Goal: Transaction & Acquisition: Purchase product/service

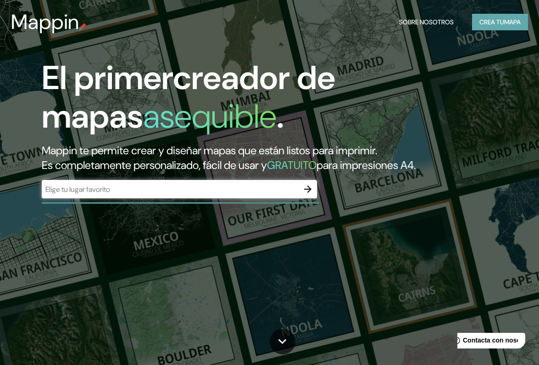
click at [491, 22] on button "CREA TU MAPA" at bounding box center [500, 22] width 56 height 17
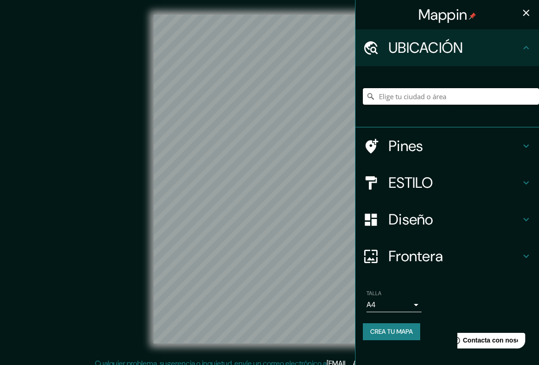
click at [397, 98] on input "Elige tu ciudad o área" at bounding box center [451, 96] width 176 height 17
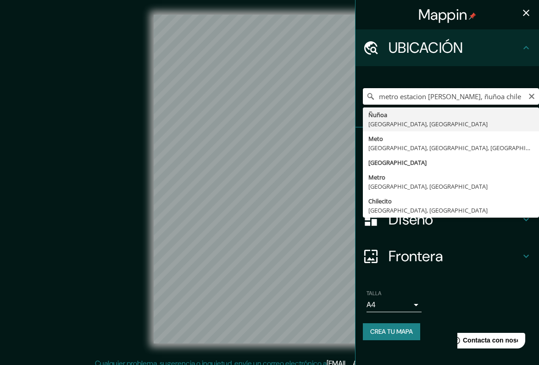
drag, startPoint x: 397, startPoint y: 96, endPoint x: 365, endPoint y: 96, distance: 31.7
click at [365, 96] on input "metro estacion frei, ñuñoa chile" at bounding box center [451, 96] width 176 height 17
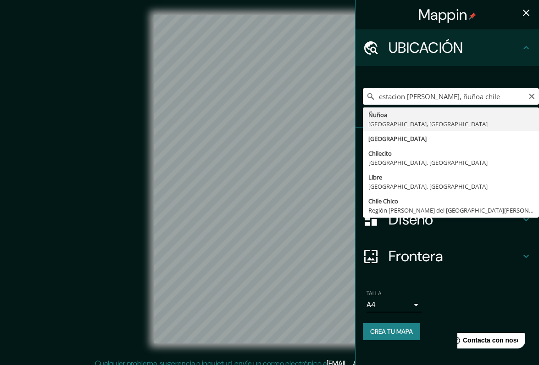
type input "Ñuñoa, Región Metropolitana de Santiago, Chile"
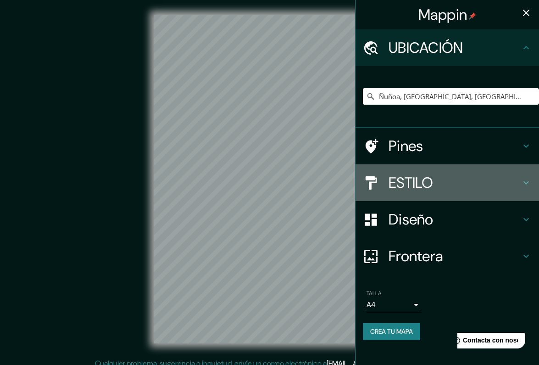
click at [394, 181] on h4 "ESTILO" at bounding box center [455, 183] width 132 height 18
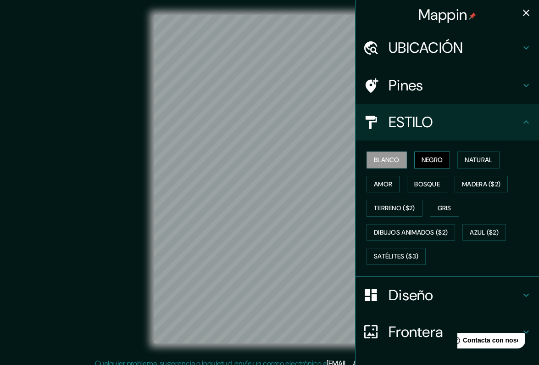
click at [437, 157] on button "NEGRO" at bounding box center [433, 159] width 36 height 17
click at [389, 182] on button "amor" at bounding box center [383, 184] width 33 height 17
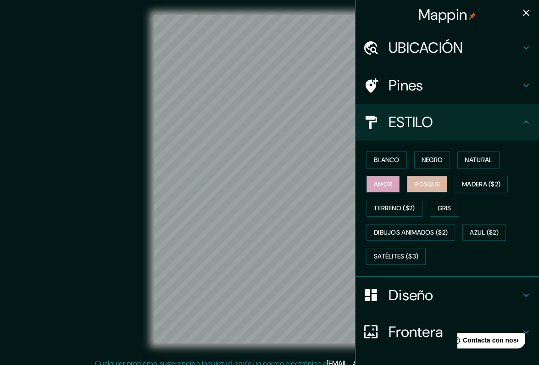
click at [426, 185] on button "Bosque" at bounding box center [427, 184] width 40 height 17
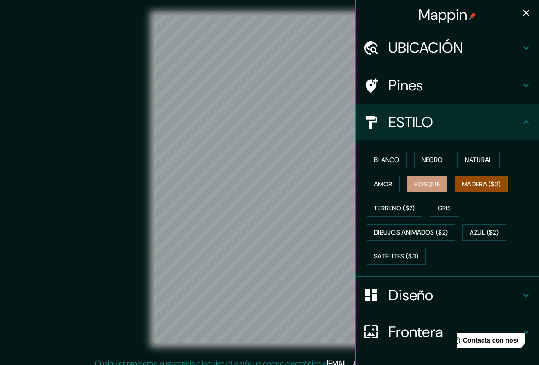
click at [483, 184] on button "MADERA ($2)" at bounding box center [481, 184] width 53 height 17
click at [481, 152] on button "Natural" at bounding box center [479, 159] width 42 height 17
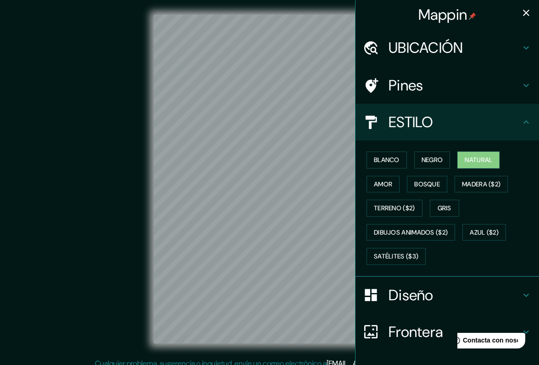
click at [435, 52] on h4 "UBICACIÓN" at bounding box center [455, 48] width 132 height 18
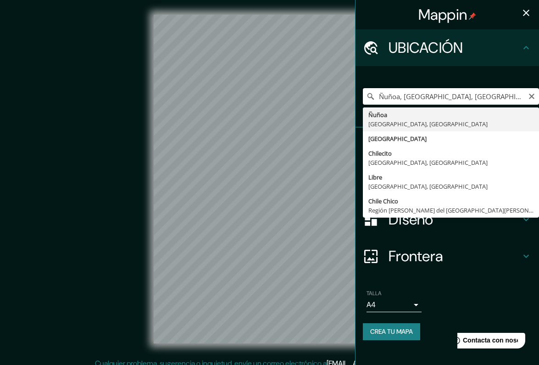
click at [427, 96] on input "Ñuñoa, Región Metropolitana de Santiago, Chile" at bounding box center [451, 96] width 176 height 17
click at [531, 96] on icon "borrar" at bounding box center [531, 96] width 7 height 7
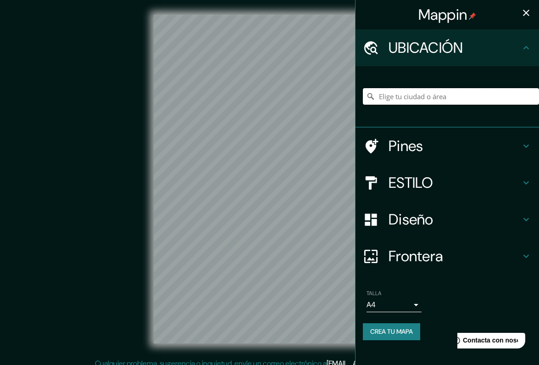
click at [504, 95] on input "Elige tu ciudad o área" at bounding box center [451, 96] width 176 height 17
paste input "33,46081° S, 70,58077° O"
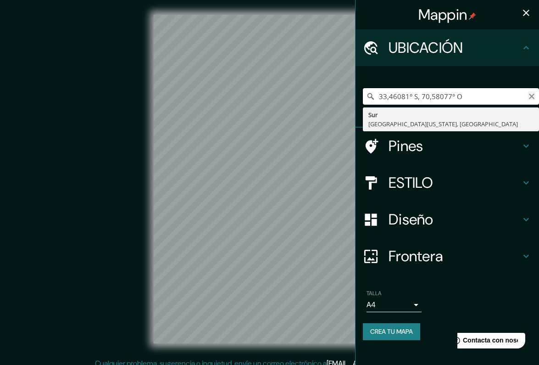
type input "33,46081° S, 70,58077° O"
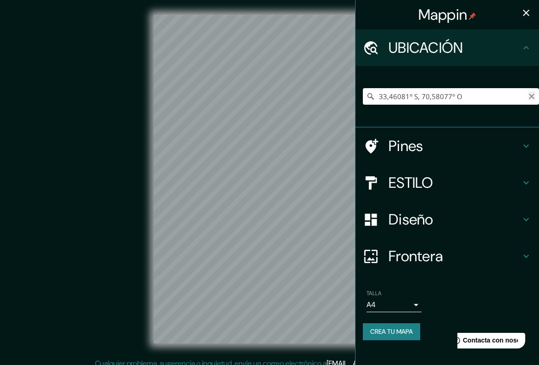
click at [532, 96] on icon "borrar" at bounding box center [532, 97] width 6 height 6
paste input "Avenida Irarrázaval 4643–4669 Ñuñoa Chile"
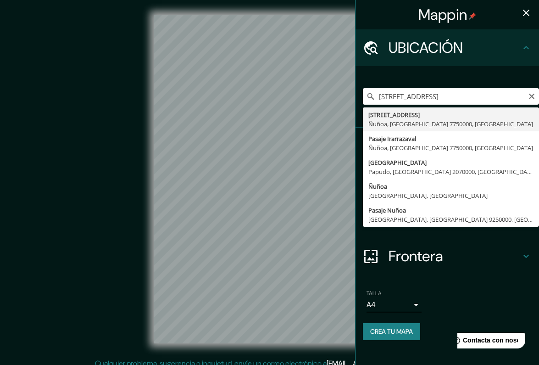
type input "Avenida Irarrázaval 4643, Ñuñoa, Región Metropolitana de Santiago 7750000, Chile"
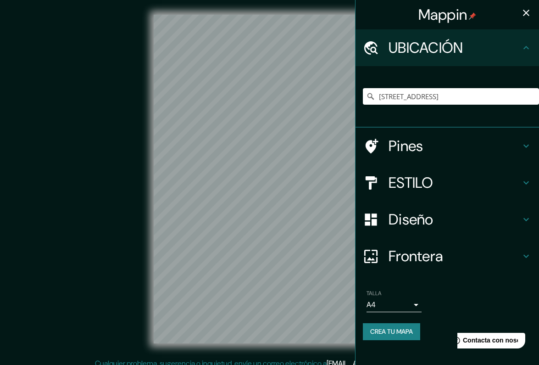
click at [397, 300] on body "Mappin UBICACIÓN Avenida Irarrázaval 4643, Ñuñoa, Región Metropolitana de Santi…" at bounding box center [269, 182] width 539 height 365
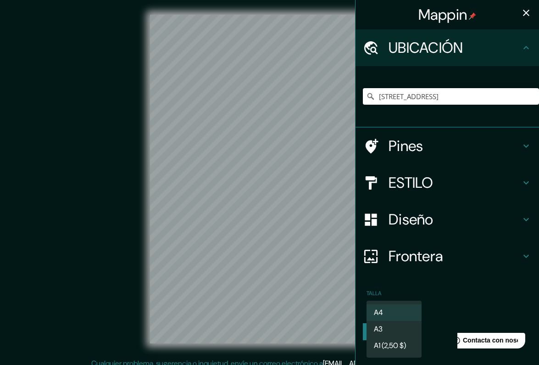
click at [399, 329] on li "A3" at bounding box center [394, 329] width 55 height 17
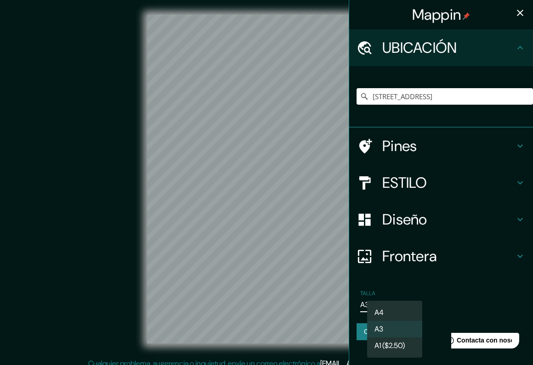
click at [394, 302] on body "Mappin UBICACIÓN Avenida Irarrázaval 4643, Ñuñoa, Región Metropolitana de Santi…" at bounding box center [266, 182] width 533 height 365
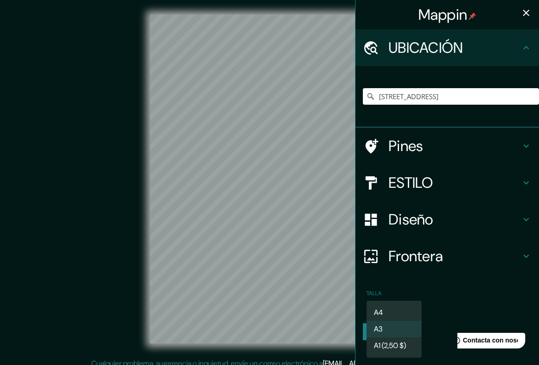
click at [389, 314] on li "A4" at bounding box center [394, 312] width 55 height 17
click at [390, 305] on body "Mappin UBICACIÓN Avenida Irarrázaval 4643, Ñuñoa, Región Metropolitana de Santi…" at bounding box center [269, 182] width 539 height 365
click at [391, 326] on li "A3" at bounding box center [394, 329] width 55 height 17
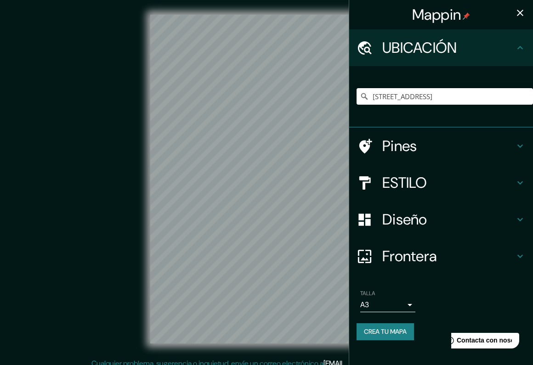
click at [464, 180] on h4 "ESTILO" at bounding box center [448, 183] width 132 height 18
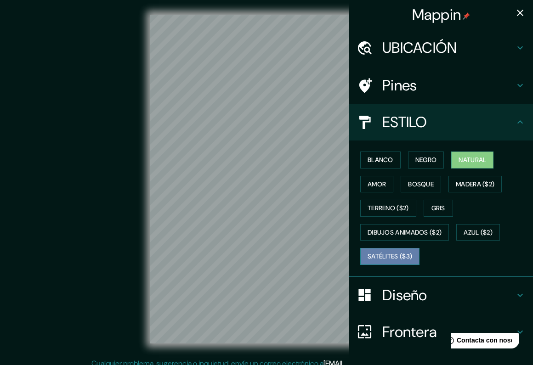
click at [397, 250] on button "SATÉLITES ($3)" at bounding box center [389, 256] width 59 height 17
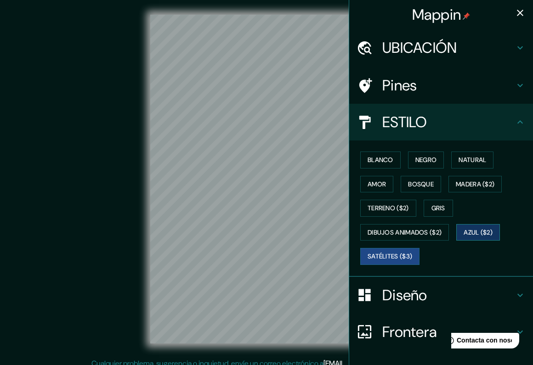
click at [474, 231] on button "AZUL ($2)" at bounding box center [478, 232] width 44 height 17
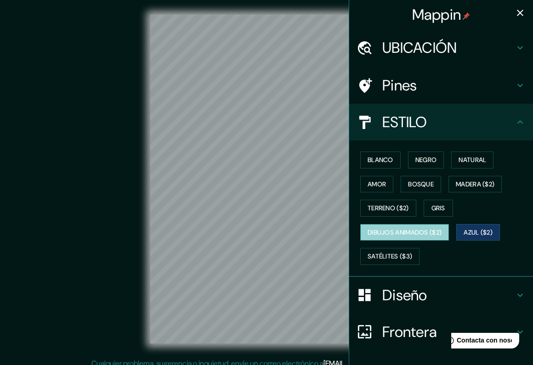
click at [411, 236] on button "DIBUJOS ANIMADOS ($2)" at bounding box center [404, 232] width 89 height 17
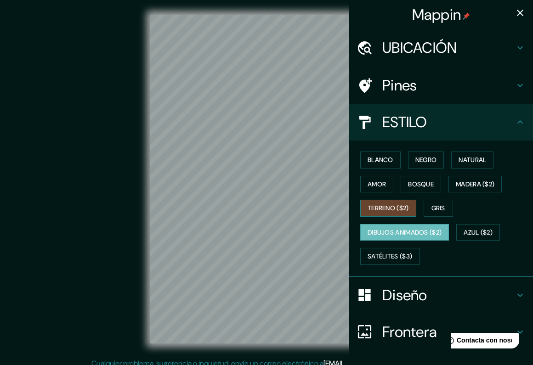
click at [401, 211] on button "TERRENO ($2)" at bounding box center [388, 208] width 56 height 17
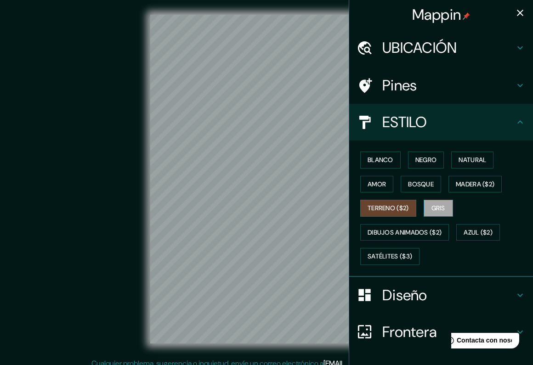
click at [436, 206] on button "Gris" at bounding box center [437, 208] width 29 height 17
click at [470, 161] on button "Natural" at bounding box center [472, 159] width 42 height 17
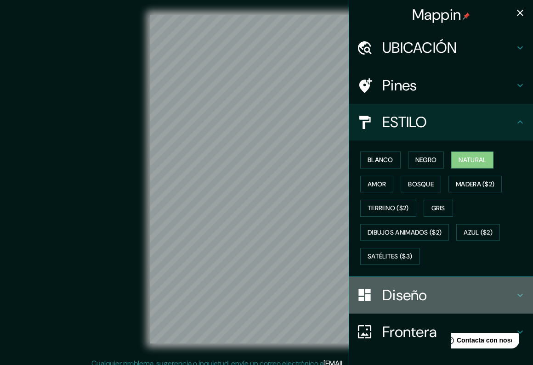
click at [415, 295] on h4 "Diseño" at bounding box center [448, 295] width 132 height 18
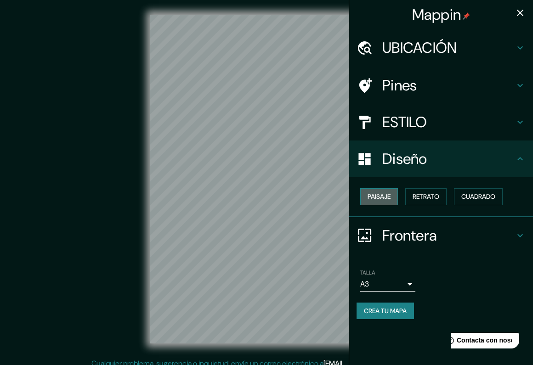
click at [384, 196] on button "Paisaje" at bounding box center [379, 196] width 38 height 17
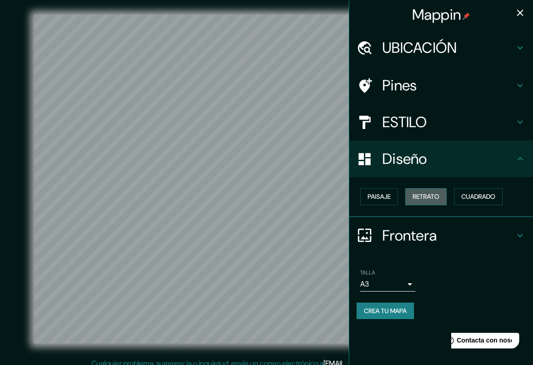
click at [424, 196] on button "Retrato" at bounding box center [425, 196] width 41 height 17
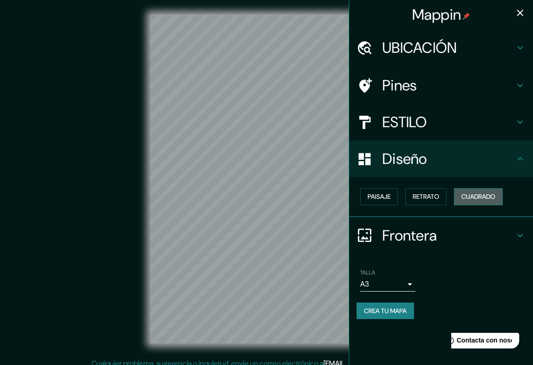
click at [465, 195] on button "Cuadrado" at bounding box center [478, 196] width 49 height 17
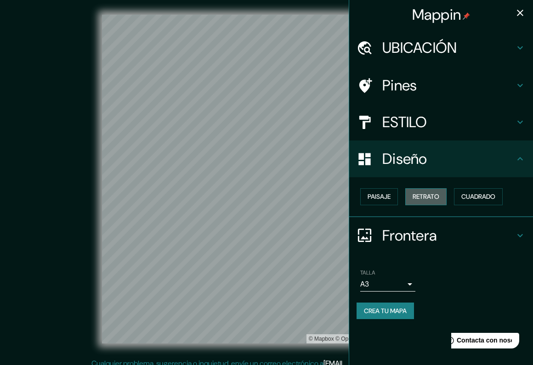
click at [439, 197] on button "Retrato" at bounding box center [425, 196] width 41 height 17
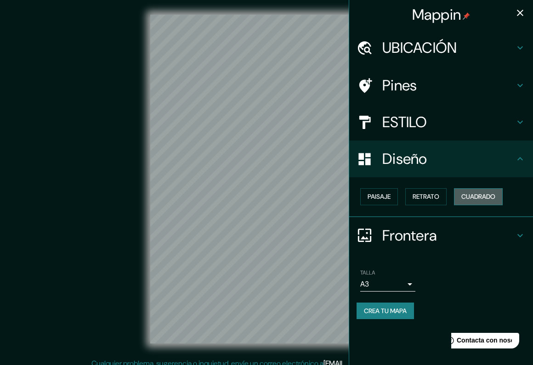
click at [475, 198] on button "Cuadrado" at bounding box center [478, 196] width 49 height 17
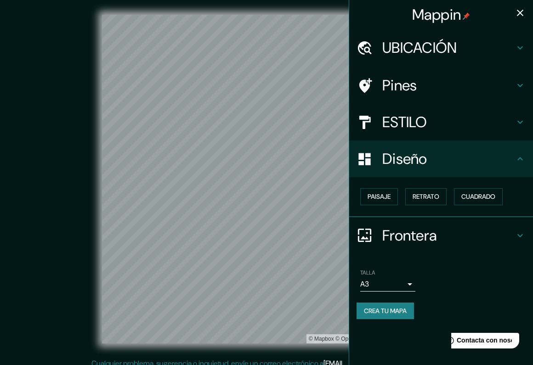
click at [483, 228] on h4 "Frontera" at bounding box center [448, 235] width 132 height 18
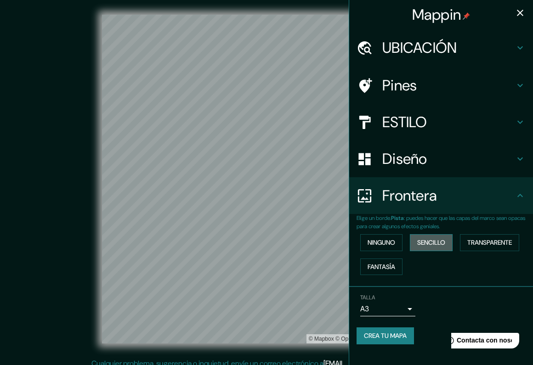
click at [415, 238] on button "Sencillo" at bounding box center [430, 242] width 43 height 17
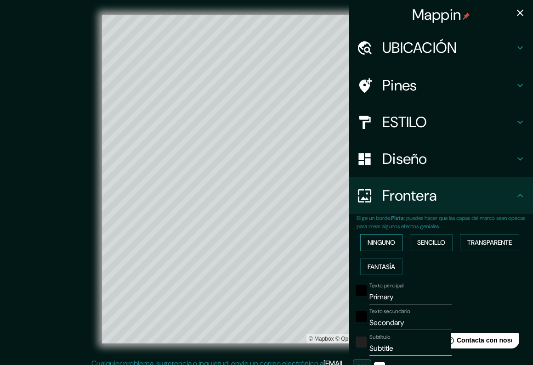
click at [382, 239] on button "ninguno" at bounding box center [381, 242] width 42 height 17
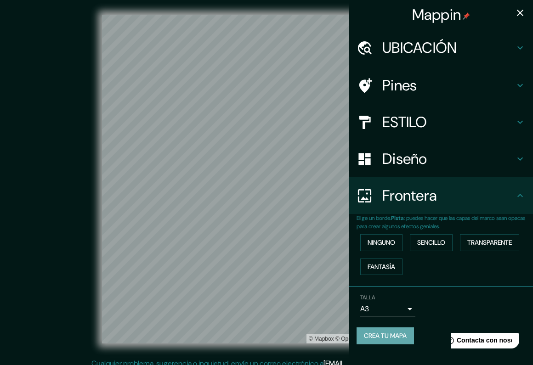
click at [369, 336] on button "CREA TU MAPA" at bounding box center [384, 335] width 57 height 17
click at [389, 331] on button "CREA TU MAPA" at bounding box center [384, 335] width 57 height 17
click at [389, 331] on div "CREA TU MAPA" at bounding box center [440, 335] width 169 height 17
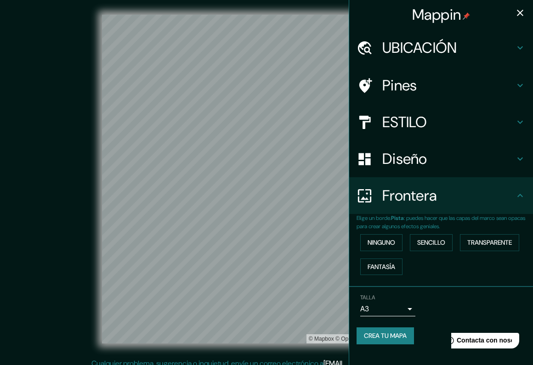
click at [393, 333] on button "CREA TU MAPA" at bounding box center [384, 335] width 57 height 17
click at [391, 332] on div "CREA TU MAPA" at bounding box center [440, 335] width 169 height 17
click at [393, 333] on div "CREA TU MAPA" at bounding box center [440, 335] width 169 height 17
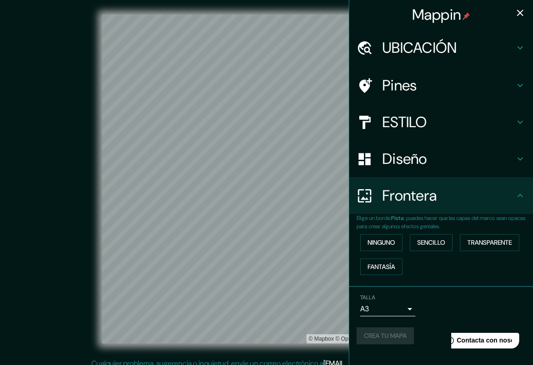
click at [394, 333] on div "CREA TU MAPA" at bounding box center [440, 335] width 169 height 17
click at [363, 329] on button "CREA TU MAPA" at bounding box center [384, 335] width 57 height 17
click at [362, 329] on div "CREA TU MAPA" at bounding box center [440, 335] width 169 height 17
click at [365, 331] on div "CREA TU MAPA" at bounding box center [440, 335] width 169 height 17
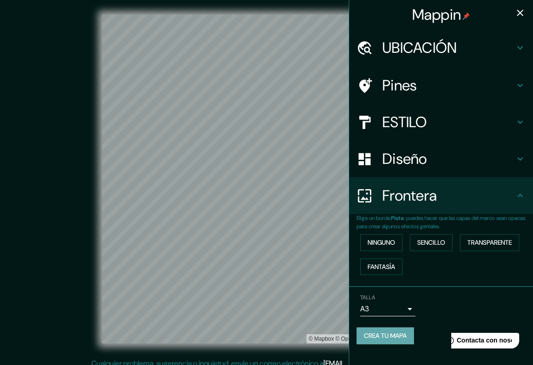
click at [365, 331] on button "CREA TU MAPA" at bounding box center [384, 335] width 57 height 17
click at [365, 331] on div "CREA TU MAPA" at bounding box center [440, 335] width 169 height 17
click at [365, 331] on button "CREA TU MAPA" at bounding box center [384, 335] width 57 height 17
drag, startPoint x: 391, startPoint y: 329, endPoint x: 361, endPoint y: 331, distance: 30.4
click at [359, 331] on button "CREA TU MAPA" at bounding box center [384, 335] width 57 height 17
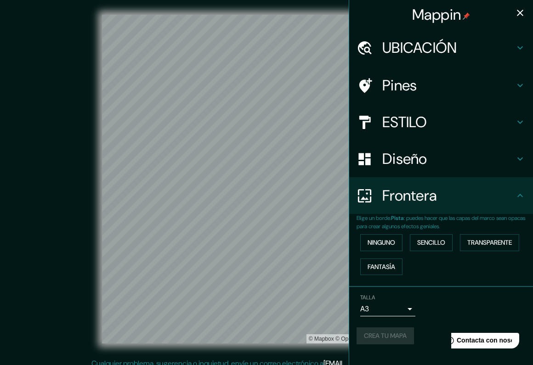
click at [361, 333] on div "CREA TU MAPA" at bounding box center [440, 335] width 169 height 17
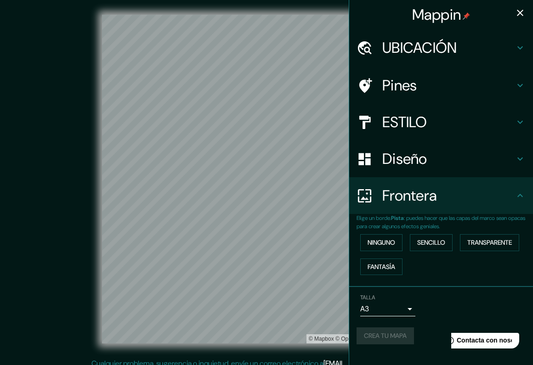
click at [362, 333] on div "CREA TU MAPA" at bounding box center [440, 335] width 169 height 17
click at [364, 333] on div "CREA TU MAPA" at bounding box center [440, 335] width 169 height 17
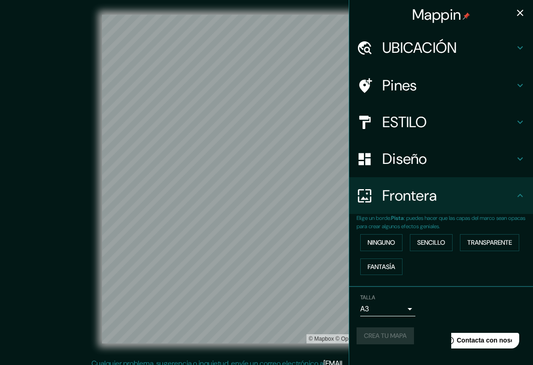
click at [364, 333] on div "CREA TU MAPA" at bounding box center [440, 335] width 169 height 17
click at [366, 332] on div "CREA TU MAPA" at bounding box center [440, 335] width 169 height 17
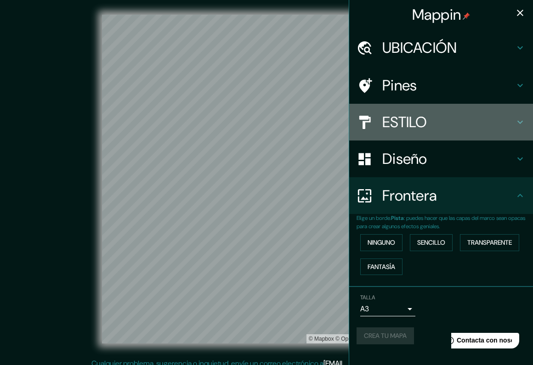
click at [486, 119] on h4 "ESTILO" at bounding box center [448, 122] width 132 height 18
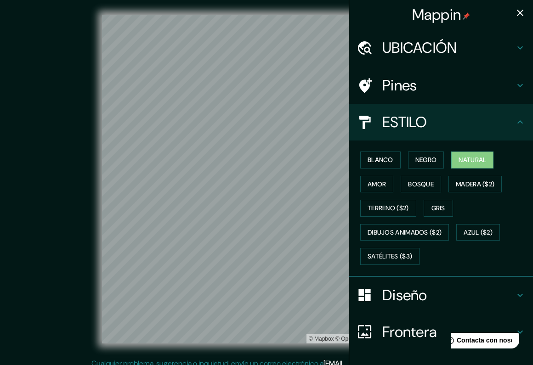
click at [486, 119] on h4 "ESTILO" at bounding box center [448, 122] width 132 height 18
click at [486, 130] on div "ESTILO" at bounding box center [441, 122] width 184 height 37
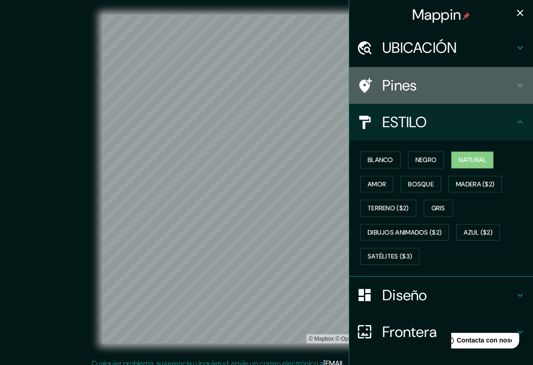
click at [493, 88] on h4 "Pines" at bounding box center [448, 85] width 132 height 18
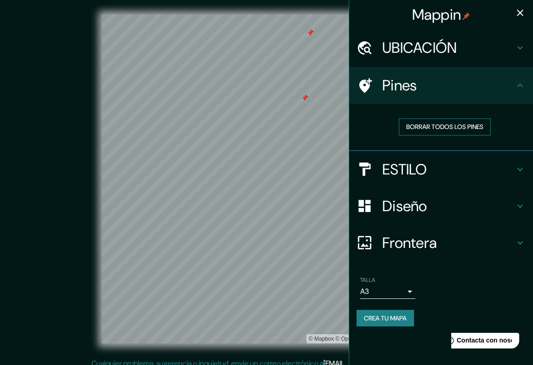
click at [409, 124] on button "BORRAR TODOS LOS PINES" at bounding box center [444, 126] width 92 height 17
click at [380, 317] on button "CREA TU MAPA" at bounding box center [384, 318] width 57 height 17
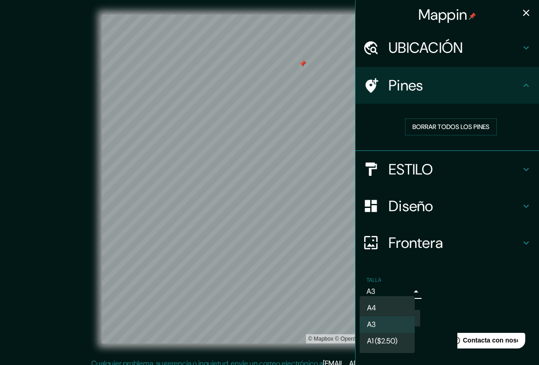
click at [373, 288] on body "Mappin UBICACIÓN Avenida Irarrázaval 4643, Ñuñoa, Región Metropolitana de Santi…" at bounding box center [269, 182] width 539 height 365
click at [380, 341] on li "A1 (2,50 $)" at bounding box center [387, 341] width 55 height 17
type input "a3"
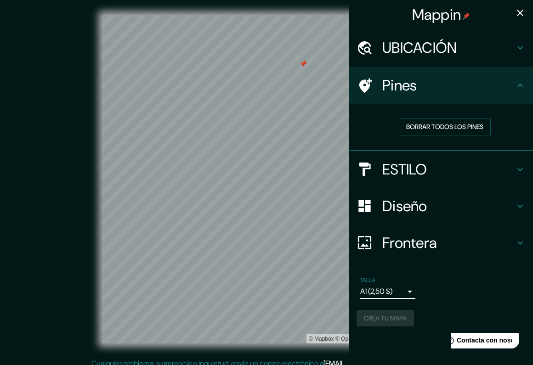
click at [381, 311] on div "CREA TU MAPA" at bounding box center [440, 318] width 169 height 17
click at [393, 317] on button "CREA TU MAPA" at bounding box center [384, 318] width 57 height 17
click at [398, 315] on button "CREA TU MAPA" at bounding box center [384, 318] width 57 height 17
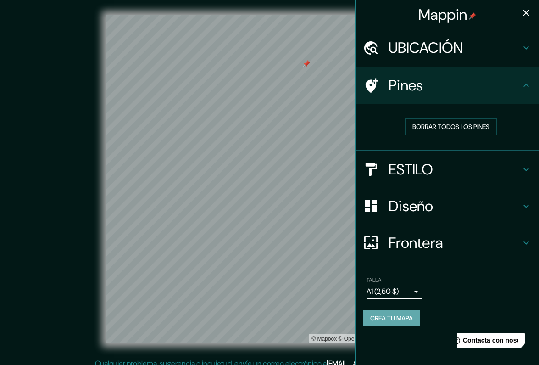
click at [382, 316] on button "CREA TU MAPA" at bounding box center [391, 318] width 57 height 17
click at [382, 316] on div "CREA TU MAPA" at bounding box center [447, 318] width 169 height 17
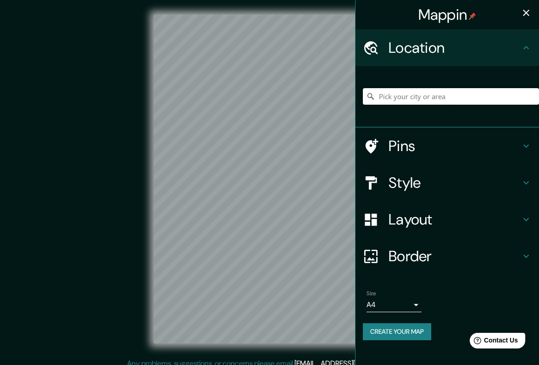
click at [442, 93] on input "Pick your city or area" at bounding box center [451, 96] width 176 height 17
paste input "[STREET_ADDRESS]"
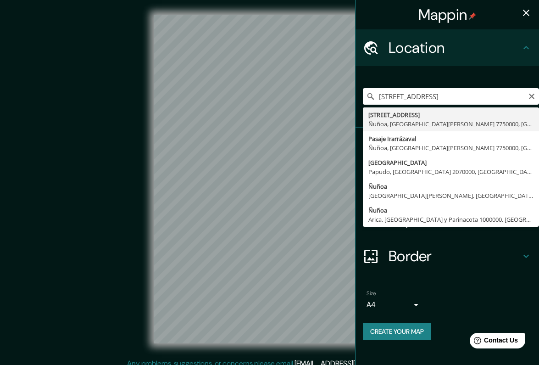
type input "Avenida Irarrázaval 4643, Ñuñoa, Región Metropolitana de Santiago 7750000, Chile"
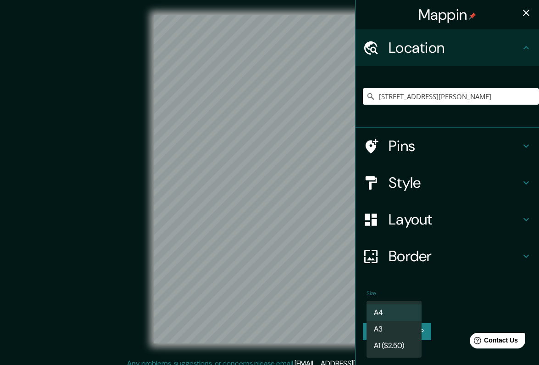
click at [388, 298] on body "Mappin Location Avenida Irarrázaval 4643, Ñuñoa, Región Metropolitana de Santia…" at bounding box center [269, 182] width 539 height 365
click at [384, 330] on li "A3" at bounding box center [394, 329] width 55 height 17
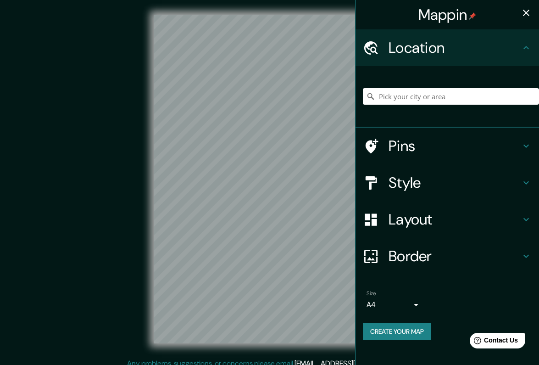
click at [400, 297] on body "Mappin Location Pins Style Layout Border Choose a border. Hint : you can make l…" at bounding box center [269, 182] width 539 height 365
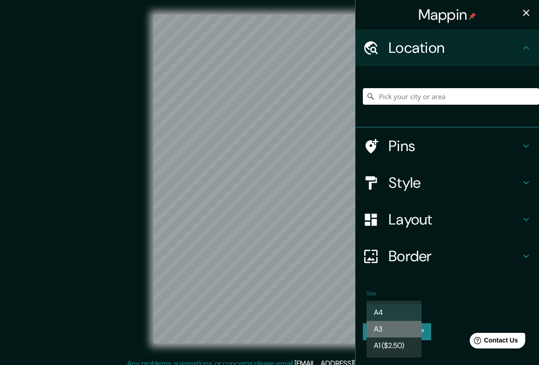
click at [401, 325] on li "A3" at bounding box center [394, 329] width 55 height 17
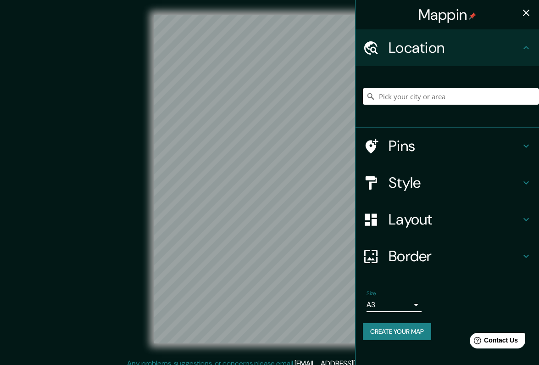
click at [422, 97] on input "Pick your city or area" at bounding box center [451, 96] width 176 height 17
paste input "Avenida Irarrázaval 4643–4669 Ñuñoa Chile"
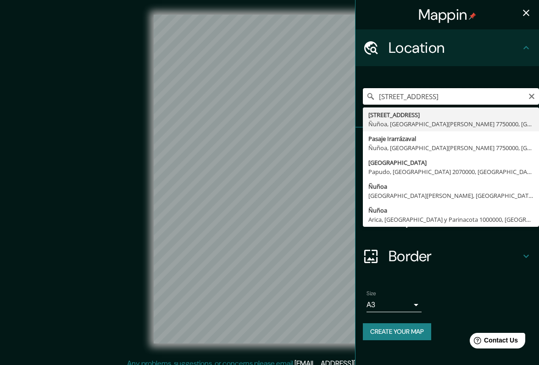
type input "Avenida Irarrázaval 4643, Ñuñoa, Región Metropolitana de Santiago 7750000, Chile"
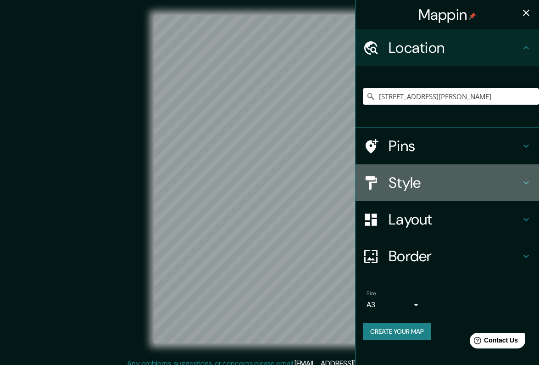
click at [398, 185] on h4 "Style" at bounding box center [455, 183] width 132 height 18
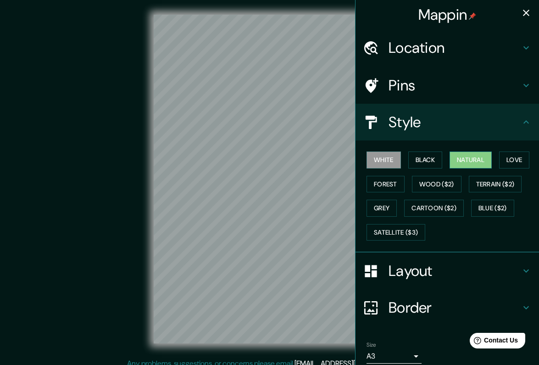
click at [474, 162] on button "Natural" at bounding box center [471, 159] width 42 height 17
click at [426, 264] on h4 "Layout" at bounding box center [455, 271] width 132 height 18
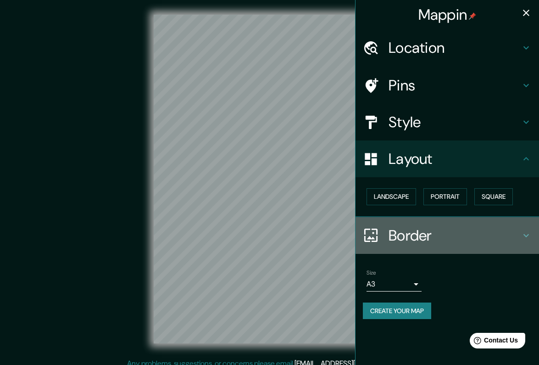
click at [441, 234] on h4 "Border" at bounding box center [455, 235] width 132 height 18
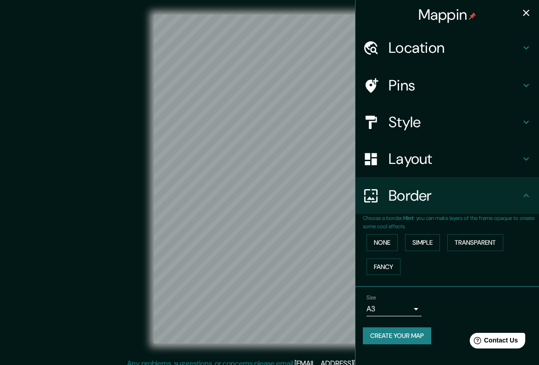
click at [477, 200] on h4 "Border" at bounding box center [455, 195] width 132 height 18
click at [404, 333] on button "Create your map" at bounding box center [397, 335] width 68 height 17
click at [407, 337] on div "Create your map" at bounding box center [447, 335] width 169 height 17
click at [524, 194] on icon at bounding box center [526, 195] width 11 height 11
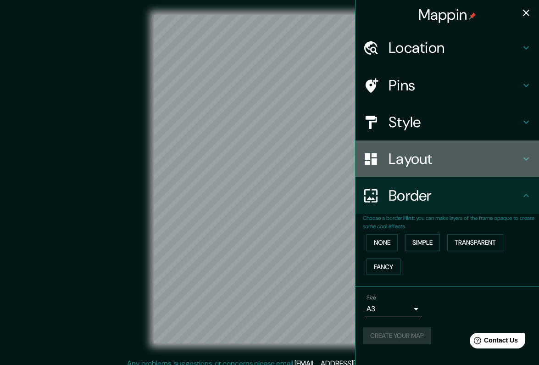
click at [467, 156] on h4 "Layout" at bounding box center [455, 159] width 132 height 18
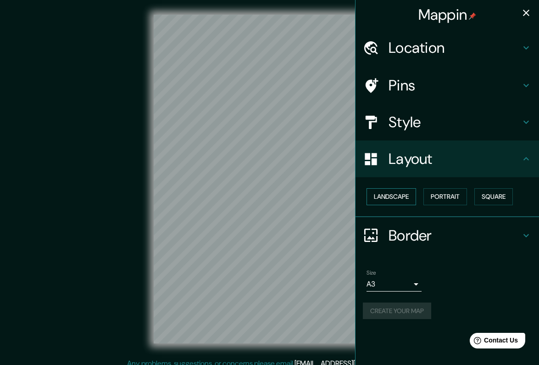
click at [392, 189] on button "Landscape" at bounding box center [392, 196] width 50 height 17
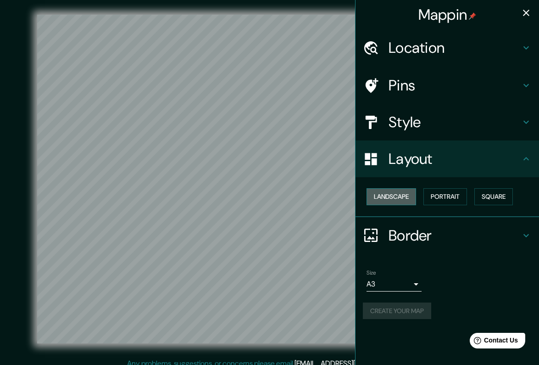
click at [393, 194] on button "Landscape" at bounding box center [392, 196] width 50 height 17
click button "Portrait"
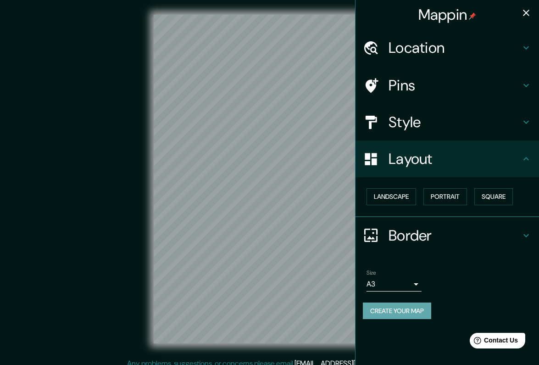
click button "Create your map"
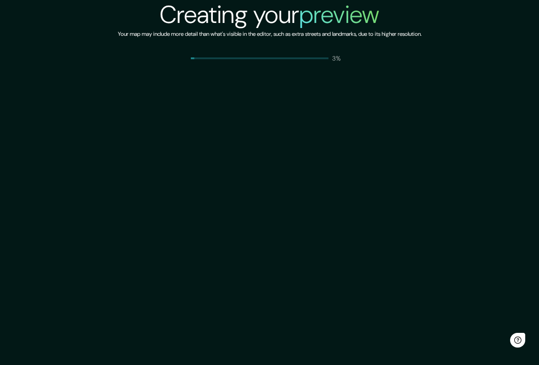
click at [303, 233] on div "Creating your preview Your map may include more detail than what's visible in t…" at bounding box center [269, 182] width 539 height 365
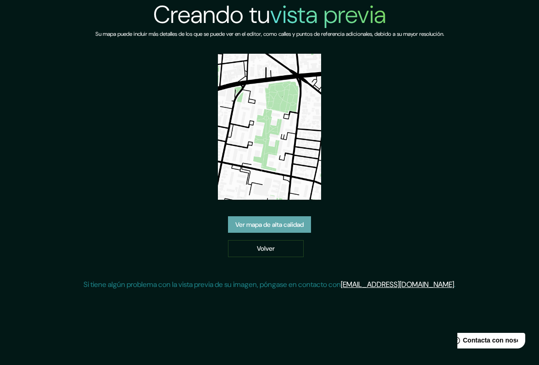
click at [281, 219] on link "Ver mapa de alta calidad" at bounding box center [269, 224] width 83 height 17
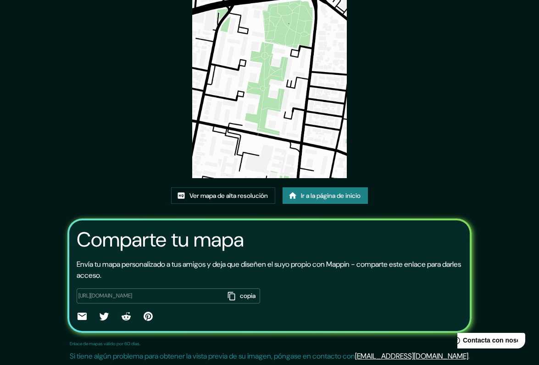
scroll to position [77, 0]
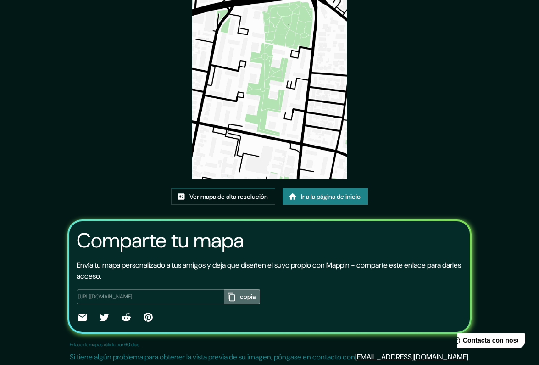
click at [230, 296] on button "copia" at bounding box center [242, 296] width 36 height 15
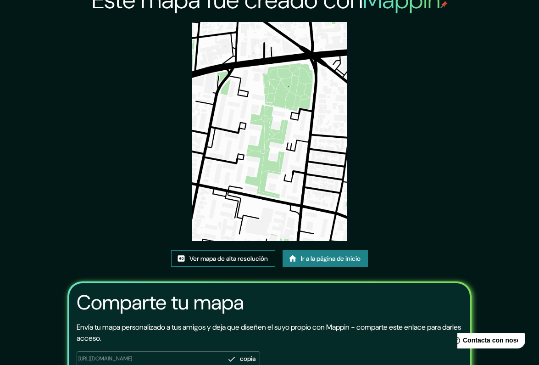
scroll to position [0, 0]
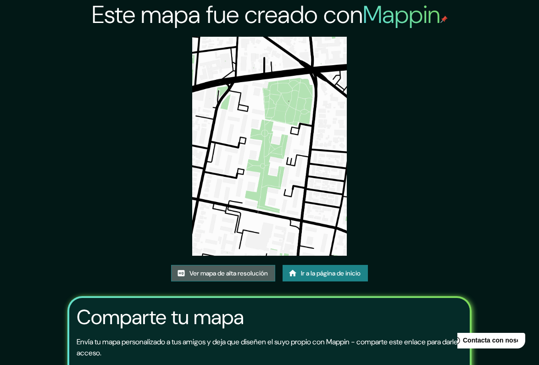
click at [246, 274] on link "Ver mapa de alta resolución" at bounding box center [223, 273] width 104 height 17
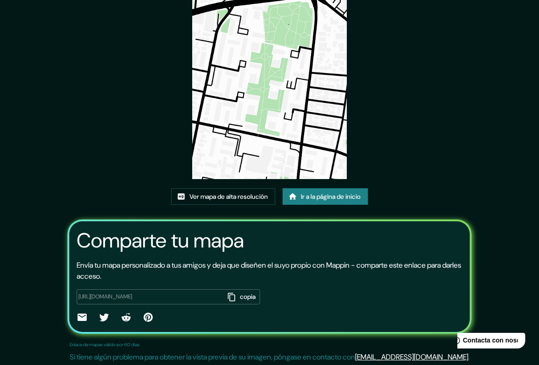
click at [327, 199] on link "Ir a la página de inicio" at bounding box center [325, 196] width 85 height 17
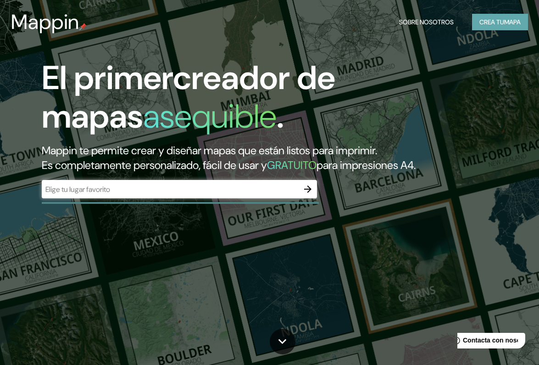
click at [497, 21] on button "CREA TU MAPA" at bounding box center [500, 22] width 56 height 17
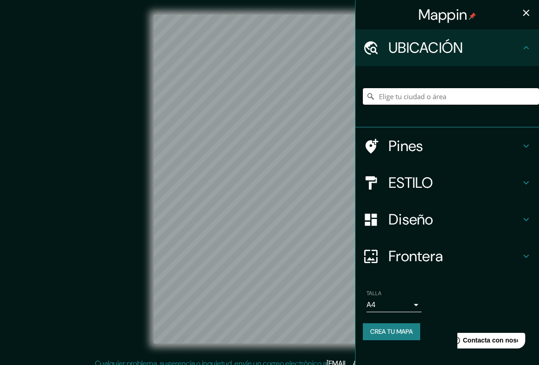
click at [397, 95] on input "Elige tu ciudad o área" at bounding box center [451, 96] width 176 height 17
paste input "https://app.mappin.pro/map/b3d429e4f04e8b24c72d6ce3331c2f12c245d74e?utm_source=…"
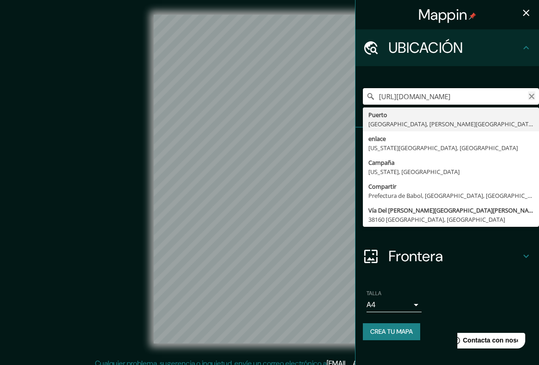
type input "https://app.mappin.pro/map/b3d429e4f04e8b24c72d6ce3331c2f12c245d74e?utm_source=…"
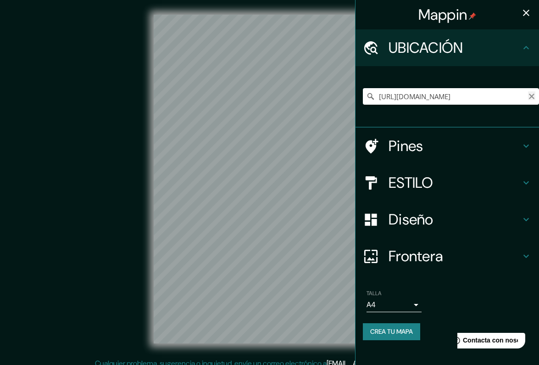
click at [533, 94] on icon "borrar" at bounding box center [531, 96] width 7 height 7
paste input "[STREET_ADDRESS]"
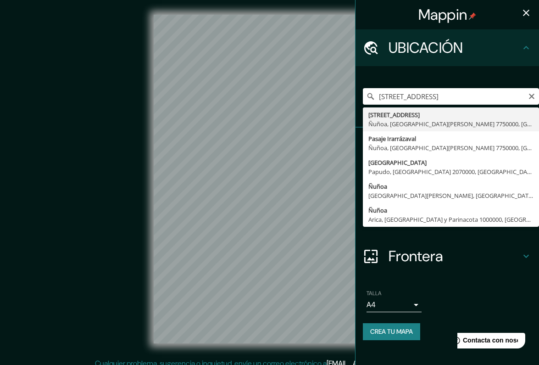
type input "[STREET_ADDRESS]"
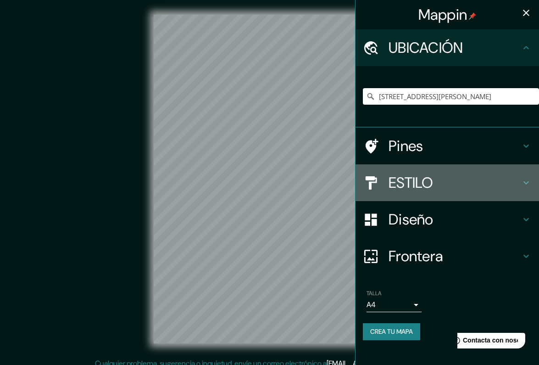
click at [473, 184] on h4 "ESTILO" at bounding box center [455, 183] width 132 height 18
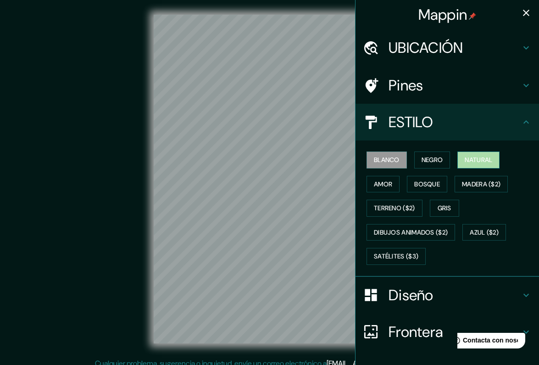
click at [483, 160] on button "Natural" at bounding box center [479, 159] width 42 height 17
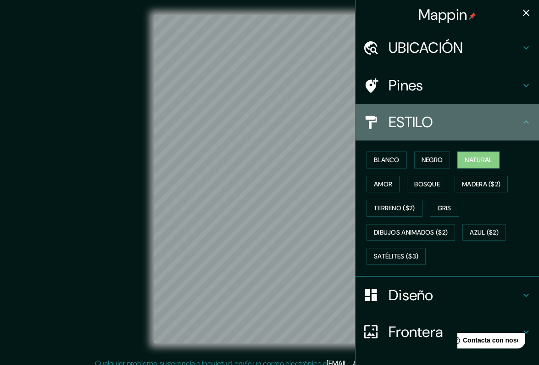
click at [511, 117] on h4 "ESTILO" at bounding box center [455, 122] width 132 height 18
click at [528, 120] on icon at bounding box center [526, 122] width 11 height 11
click at [526, 122] on icon at bounding box center [526, 122] width 11 height 11
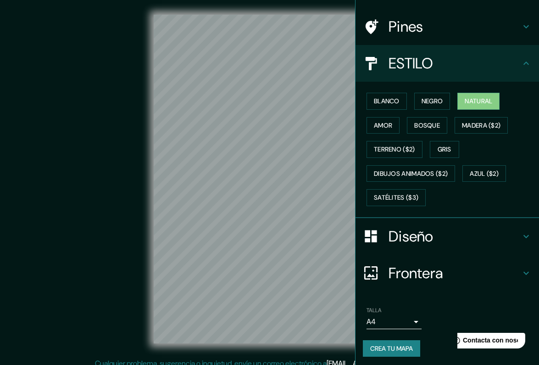
scroll to position [58, 0]
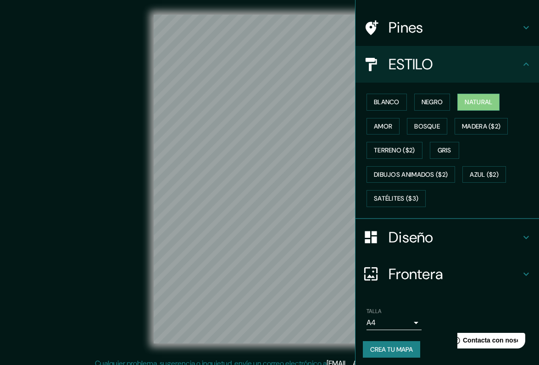
click at [389, 316] on body "Mappin UBICACIÓN Avenida Irarrázaval 4633, Ñuñoa, Región Metropolitana de Santi…" at bounding box center [269, 182] width 539 height 365
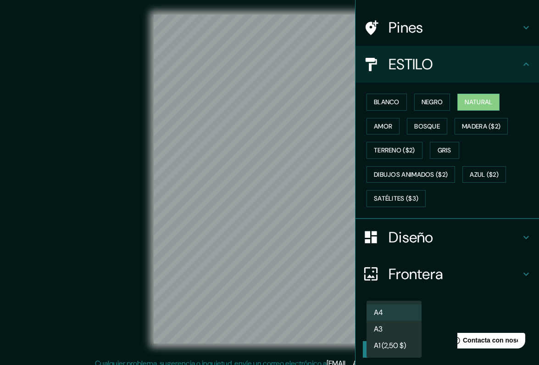
click at [389, 329] on li "A3" at bounding box center [394, 329] width 55 height 17
type input "a4"
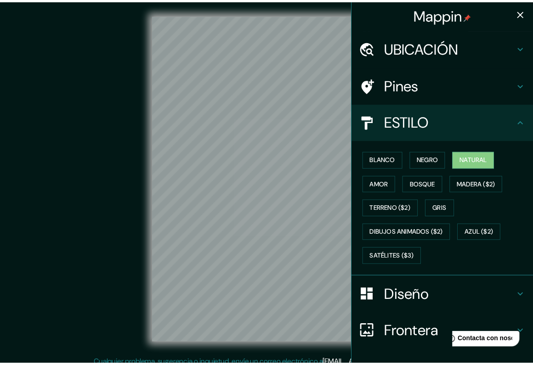
scroll to position [0, 0]
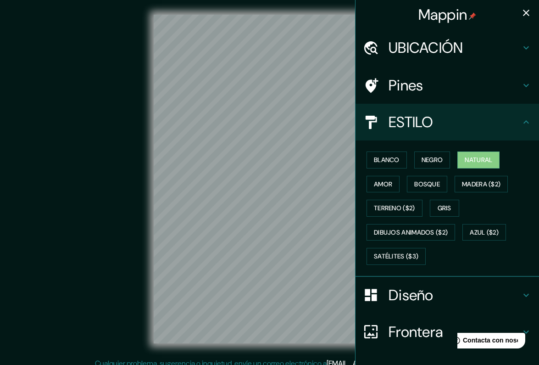
click at [451, 90] on h4 "Pines" at bounding box center [455, 85] width 132 height 18
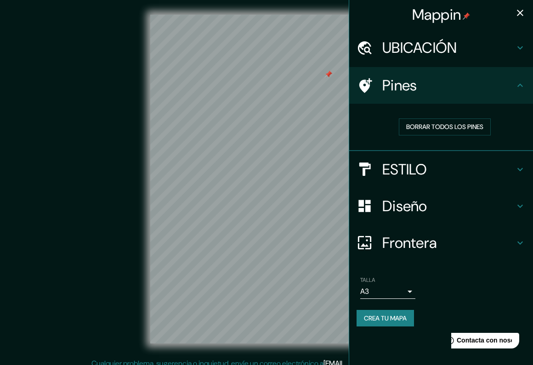
click at [397, 313] on button "CREA TU MAPA" at bounding box center [384, 318] width 57 height 17
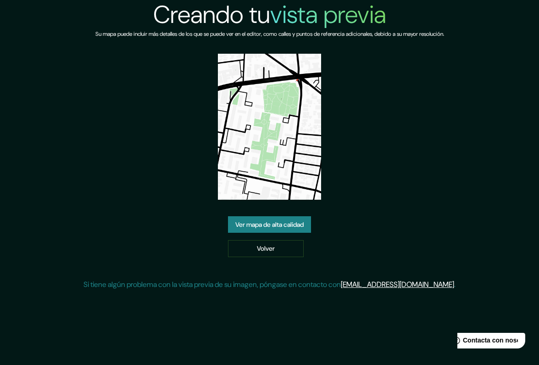
click at [280, 230] on link "Ver mapa de alta calidad" at bounding box center [269, 224] width 83 height 17
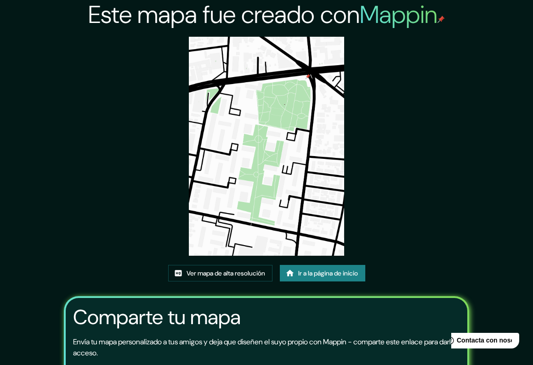
scroll to position [77, 0]
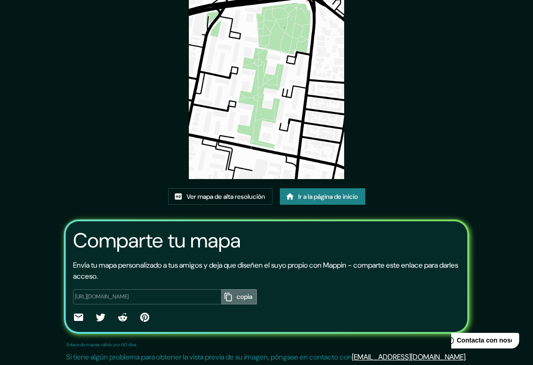
click at [222, 292] on button "copia" at bounding box center [239, 296] width 36 height 15
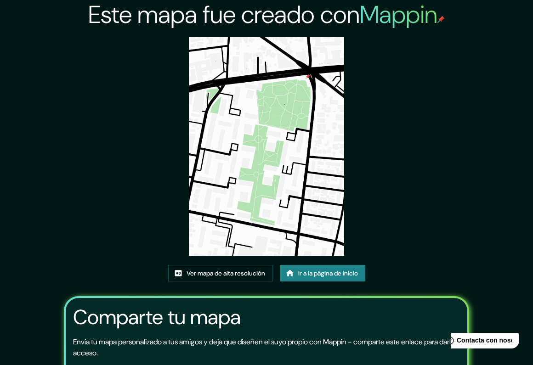
scroll to position [0, 0]
click at [315, 272] on link "Ir a la página de inicio" at bounding box center [322, 273] width 85 height 17
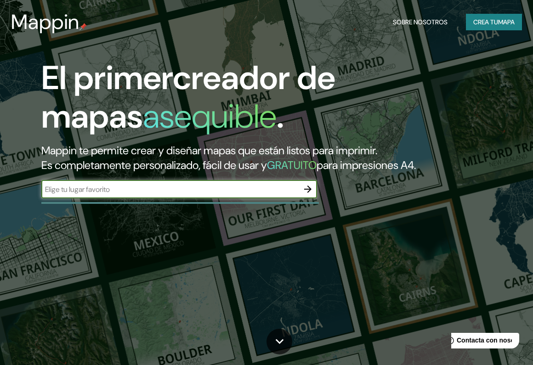
click at [478, 14] on button "CREA TU MAPA" at bounding box center [493, 22] width 56 height 17
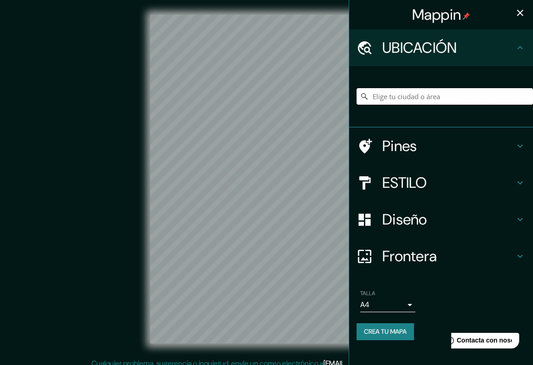
click at [452, 100] on input "Elige tu ciudad o área" at bounding box center [444, 96] width 176 height 17
paste input "Avenida Irarrázaval 4633 Ñuñoa Chile"
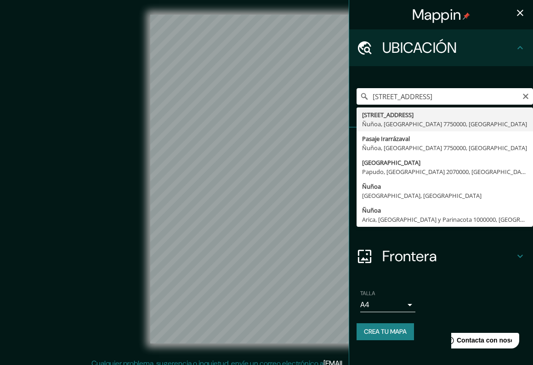
type input "Avenida Irarrázaval 4633, Ñuñoa, Región Metropolitana de Santiago 7750000, Chile"
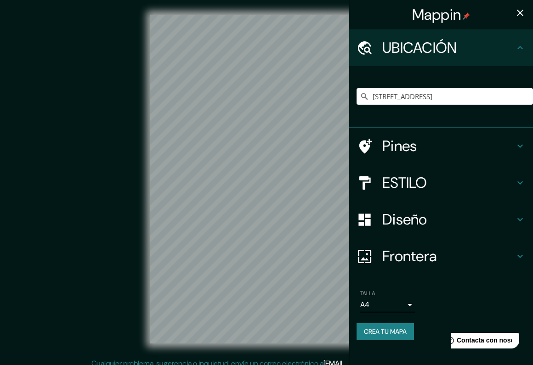
click at [387, 292] on div "TALLA A4 single" at bounding box center [387, 301] width 55 height 22
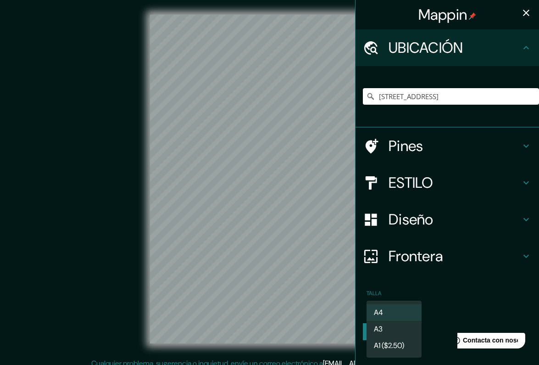
click at [387, 301] on body "Mappin UBICACIÓN Avenida Irarrázaval 4633, Ñuñoa, Región Metropolitana de Santi…" at bounding box center [269, 182] width 539 height 365
click at [390, 331] on li "A3" at bounding box center [394, 329] width 55 height 17
type input "a4"
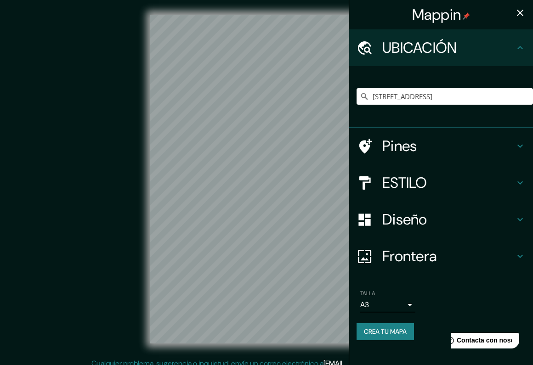
click at [442, 183] on h4 "ESTILO" at bounding box center [448, 183] width 132 height 18
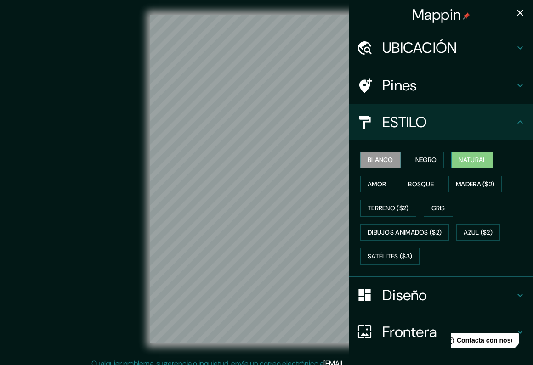
click at [470, 159] on button "Natural" at bounding box center [472, 159] width 42 height 17
click at [432, 89] on h4 "Pines" at bounding box center [448, 85] width 132 height 18
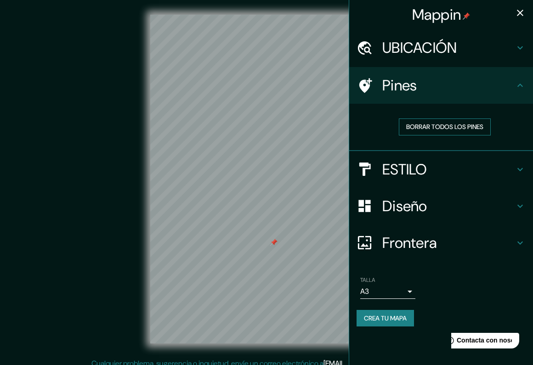
click at [415, 125] on button "BORRAR TODOS LOS PINES" at bounding box center [444, 126] width 92 height 17
click at [377, 312] on button "CREA TU MAPA" at bounding box center [384, 318] width 57 height 17
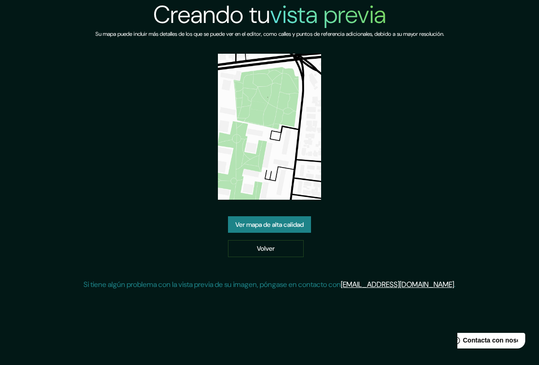
click at [275, 225] on link "Ver mapa de alta calidad" at bounding box center [269, 224] width 83 height 17
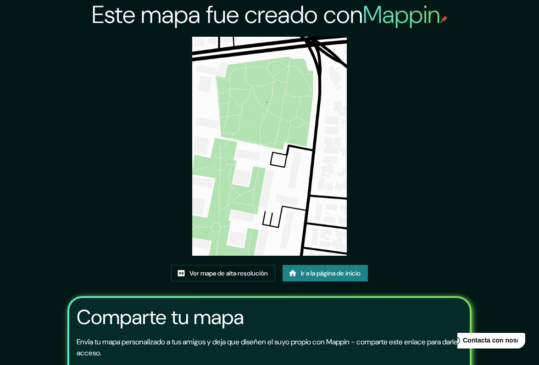
click at [231, 157] on div "Este mapa fue creado con Mappin Ver mapa de alta resolución Ir a la página de i…" at bounding box center [269, 221] width 429 height 443
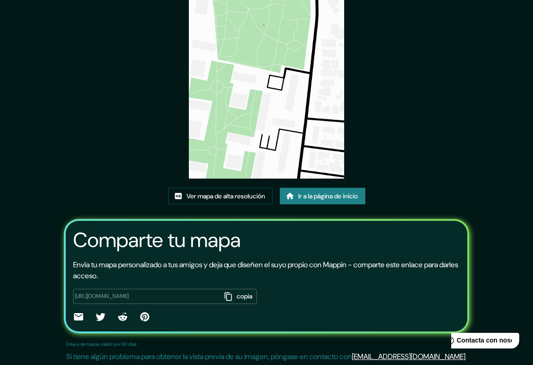
scroll to position [77, 0]
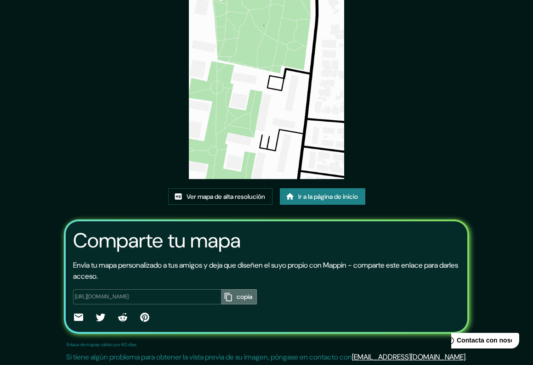
click at [225, 291] on button "copia" at bounding box center [239, 296] width 36 height 15
click at [221, 298] on button "copia" at bounding box center [239, 296] width 36 height 15
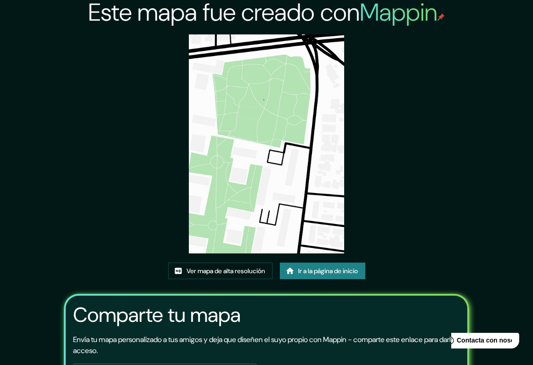
scroll to position [0, 0]
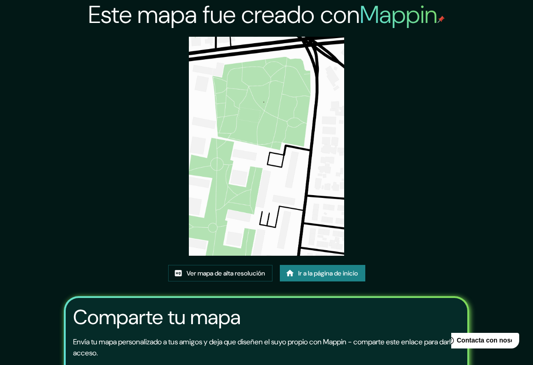
click at [325, 280] on link "Ir a la página de inicio" at bounding box center [322, 273] width 85 height 17
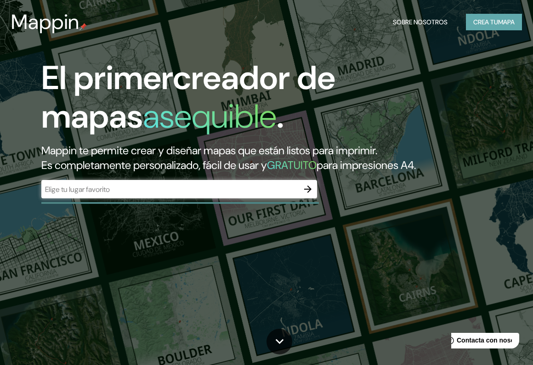
click at [478, 21] on button "CREA TU MAPA" at bounding box center [493, 22] width 56 height 17
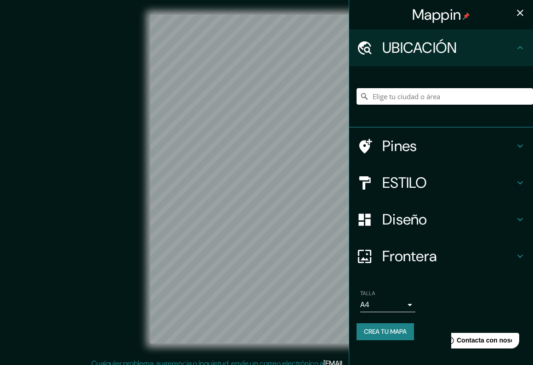
click at [398, 98] on input "Elige tu ciudad o área" at bounding box center [444, 96] width 176 height 17
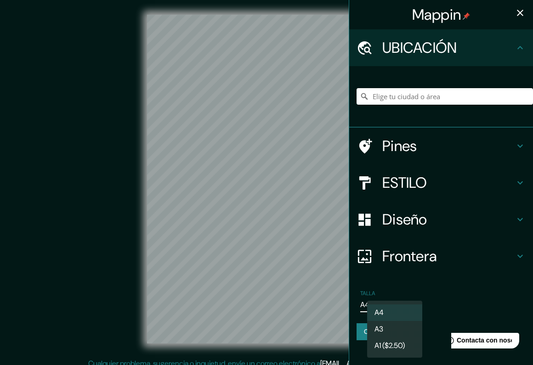
click at [365, 303] on body "Mappin UBICACIÓN Pines ESTILO Diseño Frontera Elige un borde. Pista : puedes ha…" at bounding box center [266, 182] width 533 height 365
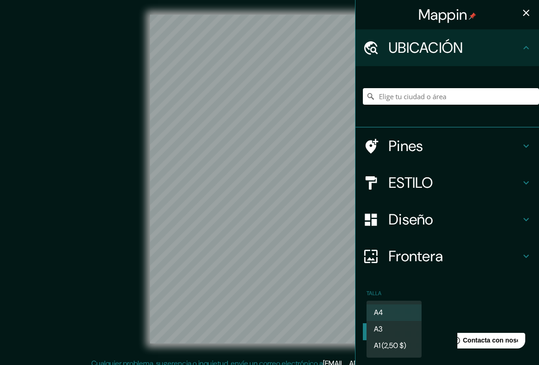
click at [373, 330] on li "A3" at bounding box center [394, 329] width 55 height 17
type input "a4"
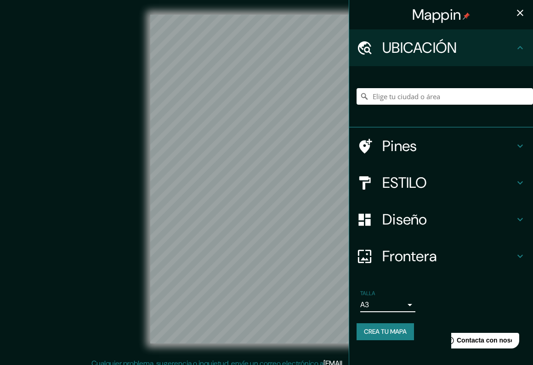
click at [381, 107] on div at bounding box center [444, 96] width 176 height 46
click at [382, 98] on input "Elige tu ciudad o área" at bounding box center [444, 96] width 176 height 17
paste input "[STREET_ADDRESS]"
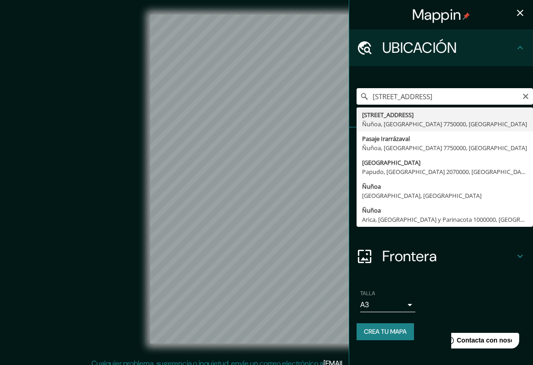
type input "[STREET_ADDRESS]"
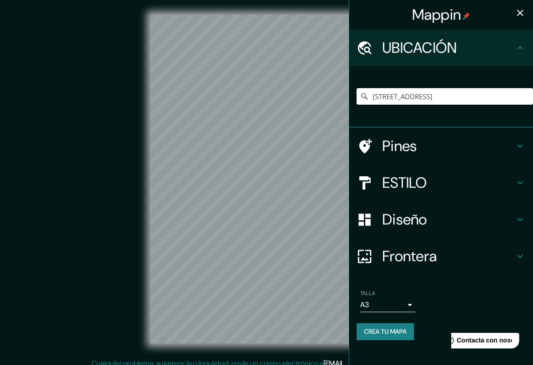
click at [444, 185] on h4 "ESTILO" at bounding box center [448, 183] width 132 height 18
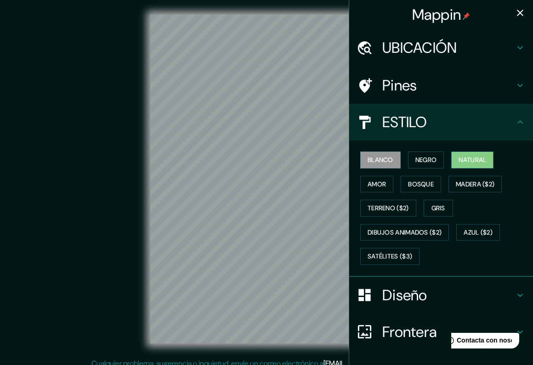
click at [476, 157] on button "Natural" at bounding box center [472, 159] width 42 height 17
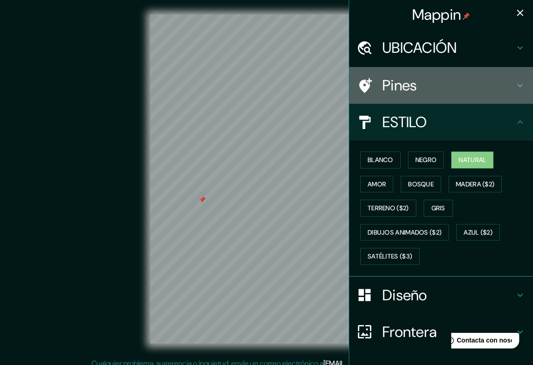
click at [410, 86] on h4 "Pines" at bounding box center [448, 85] width 132 height 18
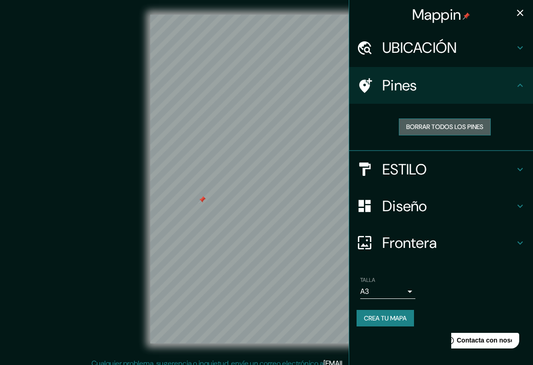
click at [408, 128] on button "BORRAR TODOS LOS PINES" at bounding box center [444, 126] width 92 height 17
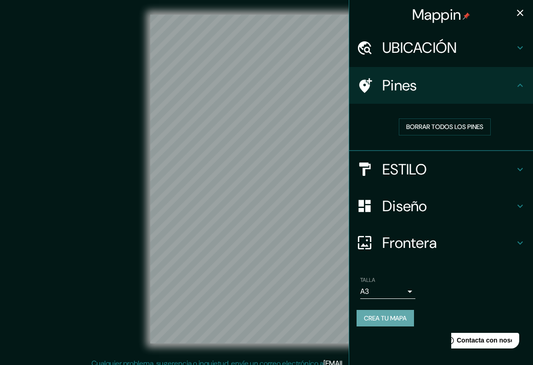
click at [382, 311] on button "CREA TU MAPA" at bounding box center [384, 318] width 57 height 17
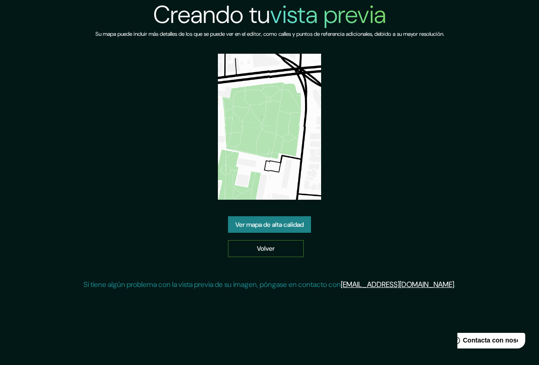
click at [256, 244] on link "Volver" at bounding box center [266, 248] width 76 height 17
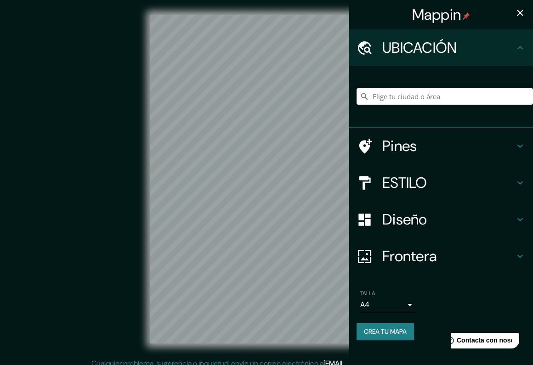
click at [403, 95] on input "Elige tu ciudad o área" at bounding box center [444, 96] width 176 height 17
paste input "[STREET_ADDRESS]"
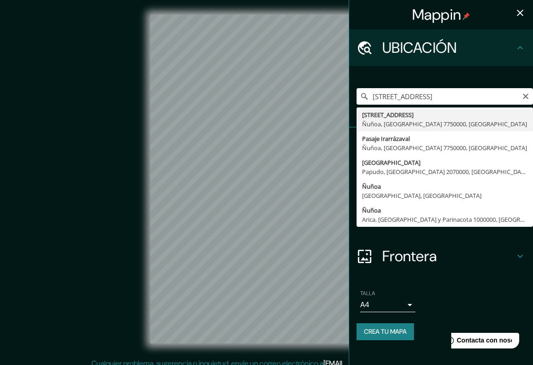
type input "[STREET_ADDRESS]"
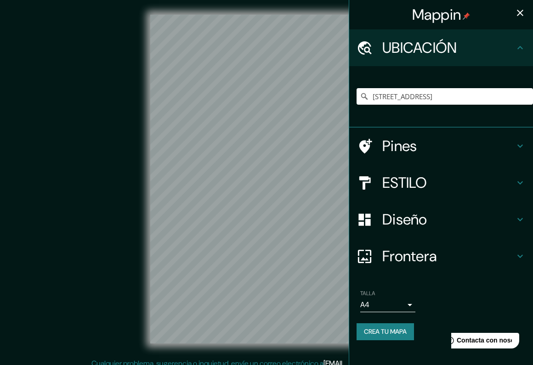
click at [403, 185] on h4 "ESTILO" at bounding box center [448, 183] width 132 height 18
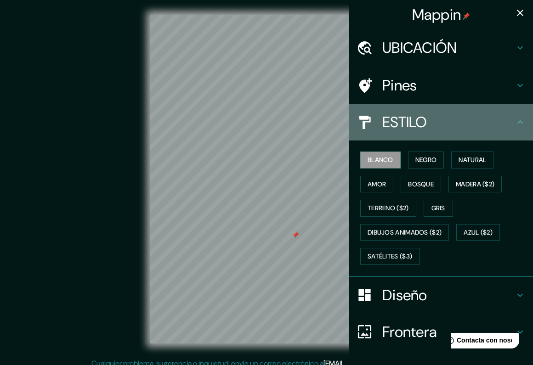
click at [514, 119] on icon at bounding box center [519, 122] width 11 height 11
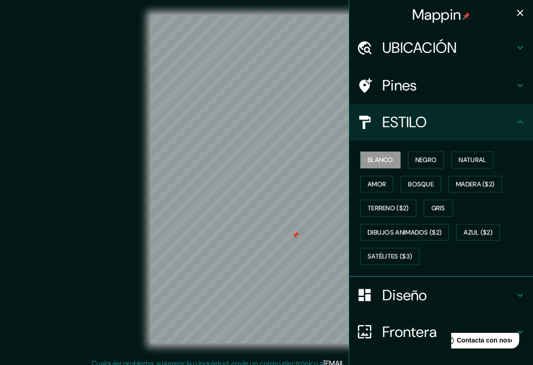
click at [514, 123] on icon at bounding box center [519, 122] width 11 height 11
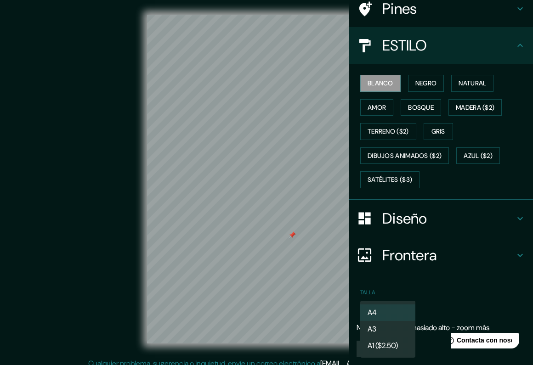
scroll to position [76, 0]
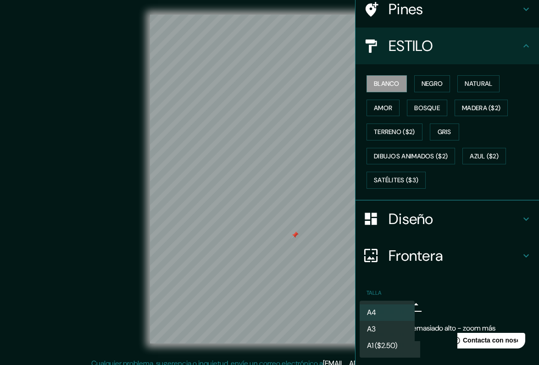
click at [394, 300] on body "Mappin UBICACIÓN [STREET_ADDRESS] Pines ESTILO blanco NEGRO Natural amor Bosque…" at bounding box center [269, 182] width 539 height 365
click at [388, 331] on li "A3" at bounding box center [387, 329] width 55 height 17
type input "a4"
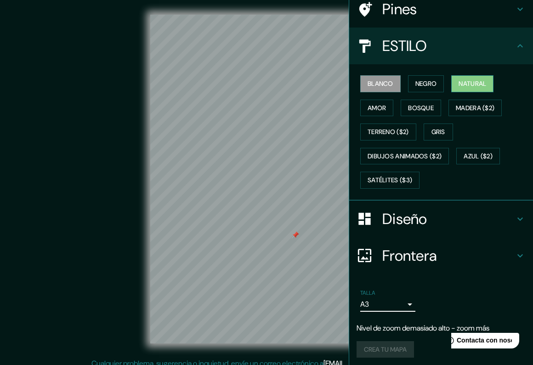
click at [474, 88] on button "Natural" at bounding box center [472, 83] width 42 height 17
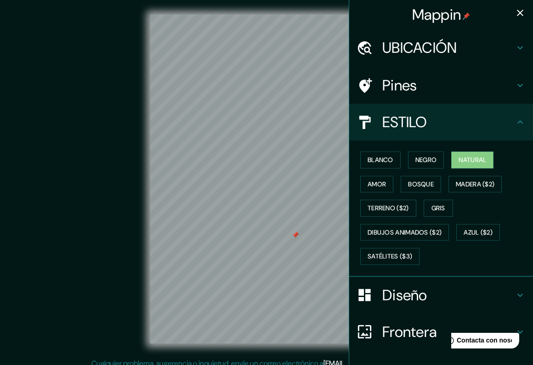
scroll to position [0, 0]
click at [479, 45] on h4 "UBICACIÓN" at bounding box center [448, 48] width 132 height 18
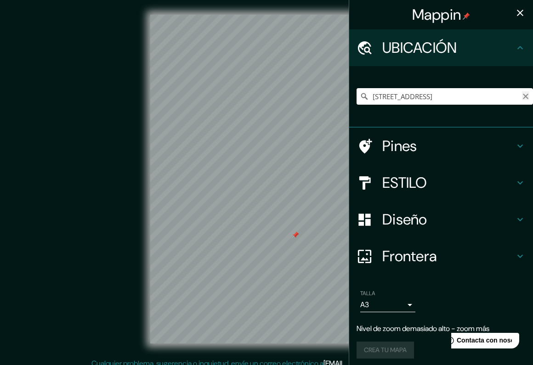
click at [522, 96] on icon "borrar" at bounding box center [525, 96] width 7 height 7
paste input "[STREET_ADDRESS]"
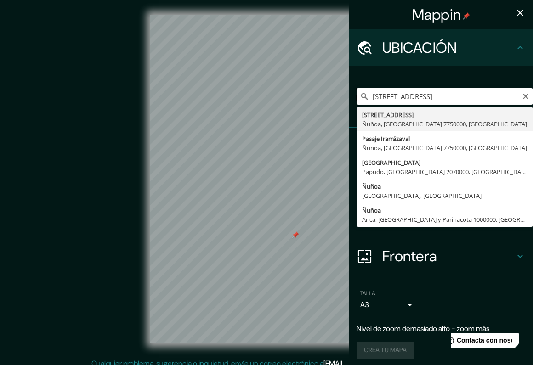
type input "[STREET_ADDRESS]"
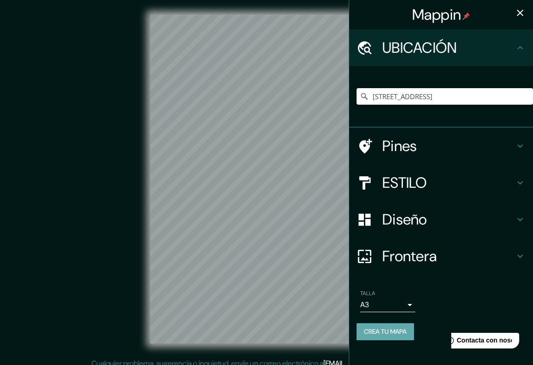
click at [391, 335] on button "CREA TU MAPA" at bounding box center [384, 331] width 57 height 17
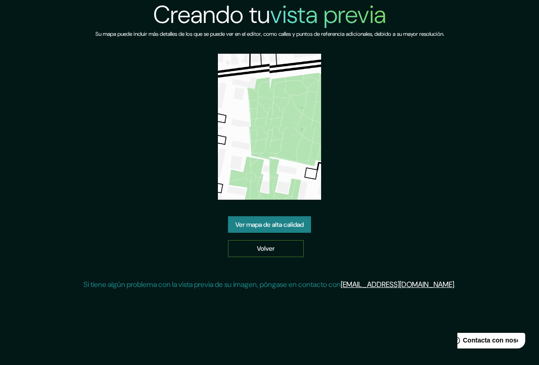
click at [275, 249] on link "Volver" at bounding box center [266, 248] width 76 height 17
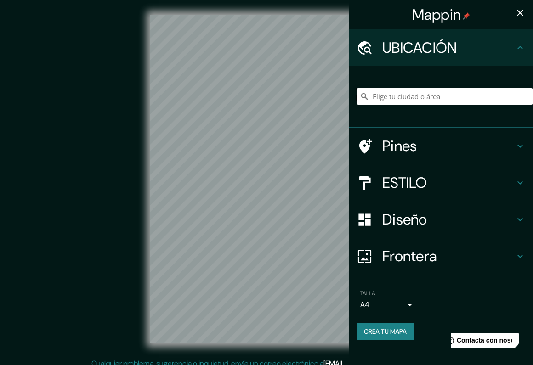
click at [372, 94] on input "Elige tu ciudad o área" at bounding box center [444, 96] width 176 height 17
paste input "[STREET_ADDRESS]"
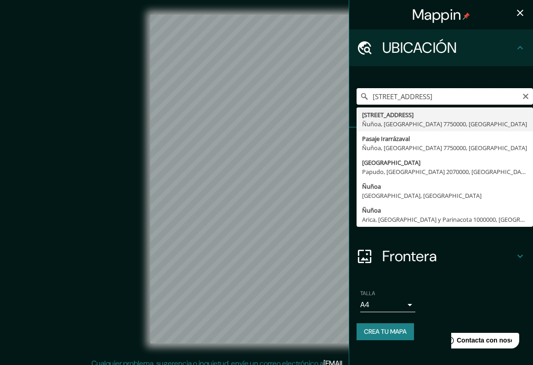
type input "[STREET_ADDRESS]"
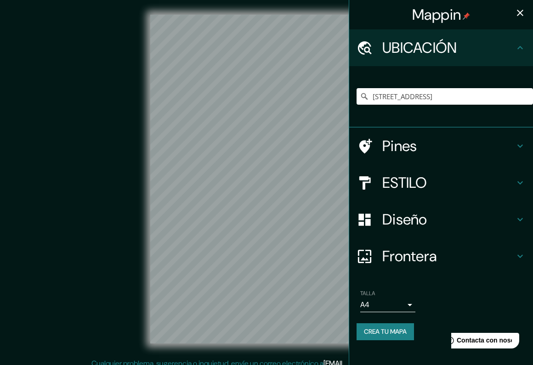
click at [393, 301] on body "Mappin UBICACIÓN [STREET_ADDRESS] [STREET_ADDRESS] Pasaje Irarrázaval Ñuñoa, [G…" at bounding box center [266, 182] width 533 height 365
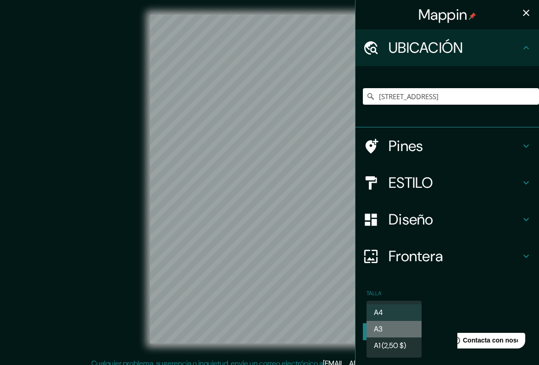
click at [389, 334] on li "A3" at bounding box center [394, 329] width 55 height 17
type input "a4"
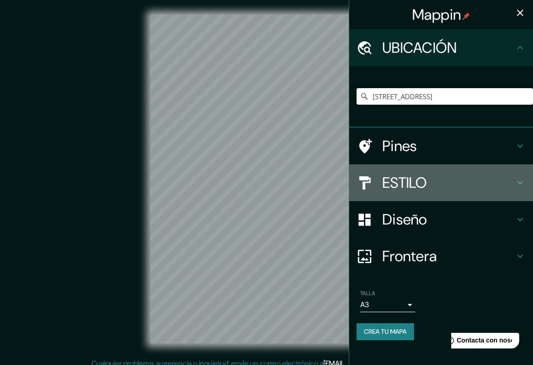
click at [398, 182] on h4 "ESTILO" at bounding box center [448, 183] width 132 height 18
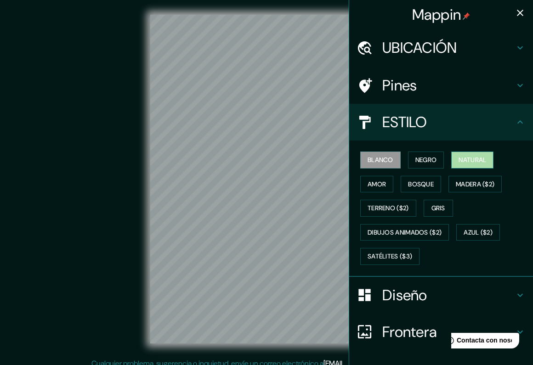
click at [481, 153] on button "Natural" at bounding box center [472, 159] width 42 height 17
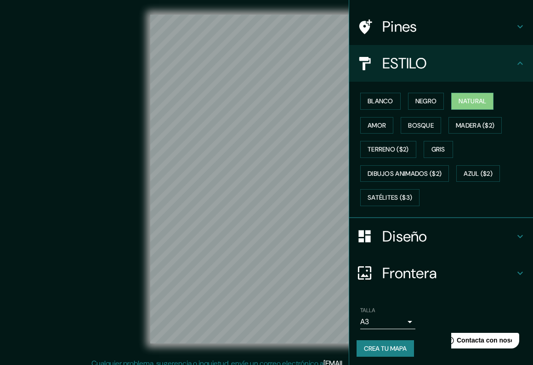
scroll to position [58, 0]
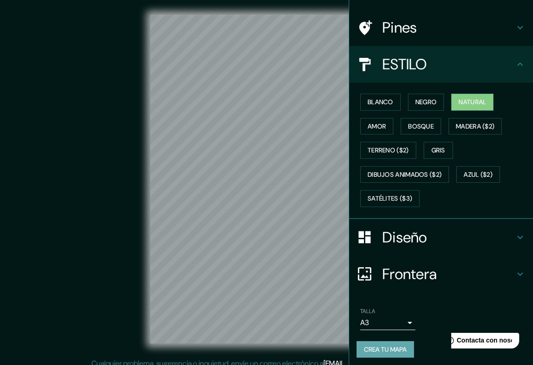
click at [376, 341] on button "CREA TU MAPA" at bounding box center [384, 349] width 57 height 17
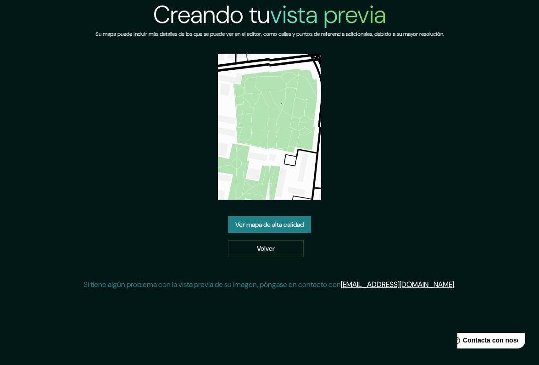
click at [275, 223] on link "Ver mapa de alta calidad" at bounding box center [269, 224] width 83 height 17
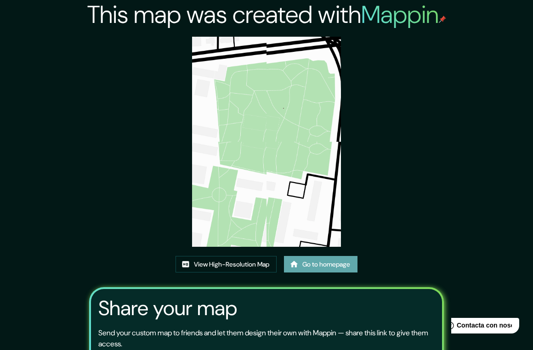
click at [297, 266] on icon at bounding box center [294, 264] width 8 height 6
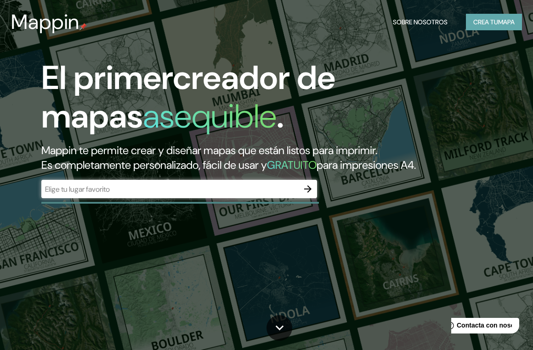
click at [478, 23] on button "CREA TU MAPA" at bounding box center [493, 22] width 56 height 17
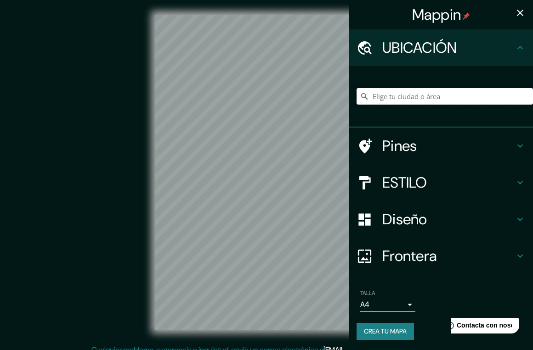
click at [431, 95] on input "Elige tu ciudad o área" at bounding box center [444, 96] width 176 height 17
paste input "[URL][DOMAIN_NAME]"
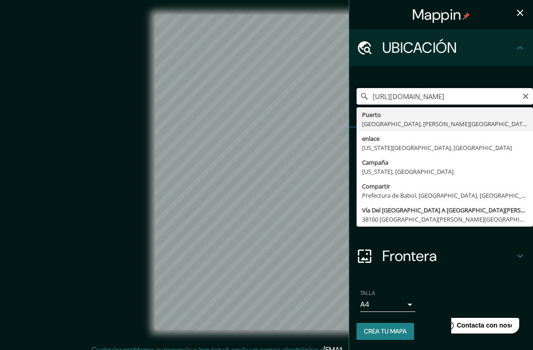
paste input "[STREET_ADDRESS]"
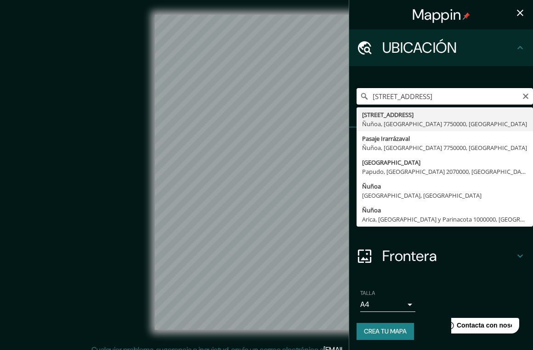
type input "[STREET_ADDRESS]"
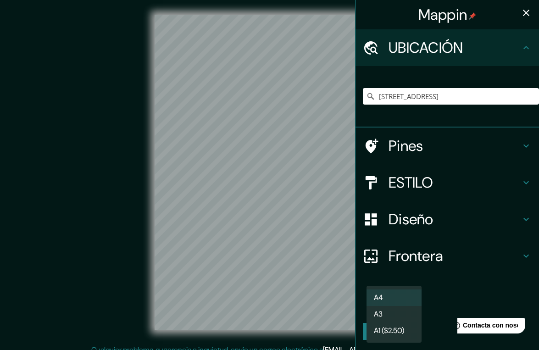
click at [367, 297] on body "Mappin UBICACIÓN [STREET_ADDRESS] [STREET_ADDRESS] Pasaje Irarrázaval Ñuñoa, [G…" at bounding box center [269, 175] width 539 height 350
click at [386, 321] on li "A3" at bounding box center [394, 314] width 55 height 17
type input "a4"
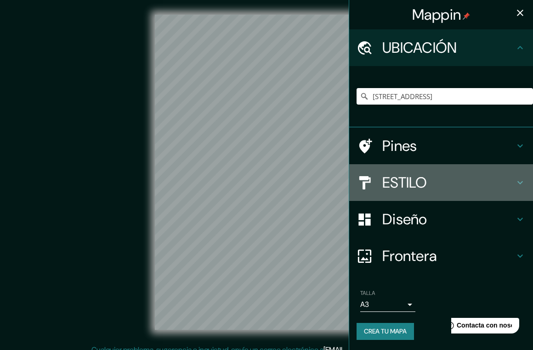
click at [396, 185] on h4 "ESTILO" at bounding box center [448, 183] width 132 height 18
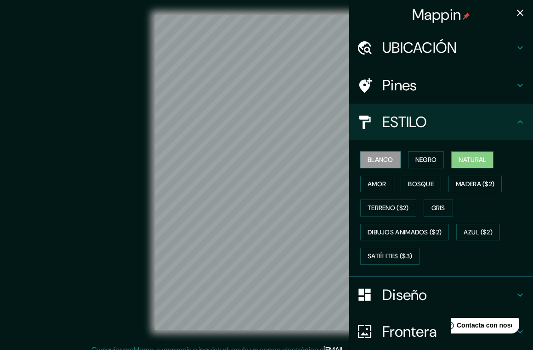
click at [483, 156] on button "Natural" at bounding box center [472, 159] width 42 height 17
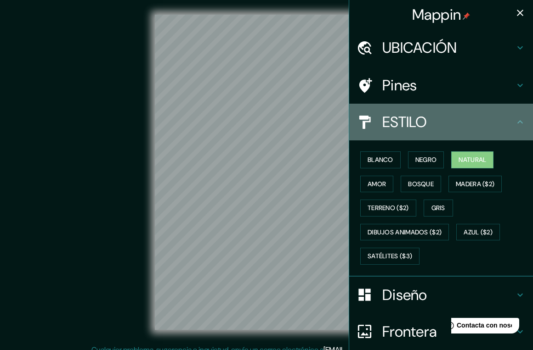
click at [514, 118] on icon at bounding box center [519, 122] width 11 height 11
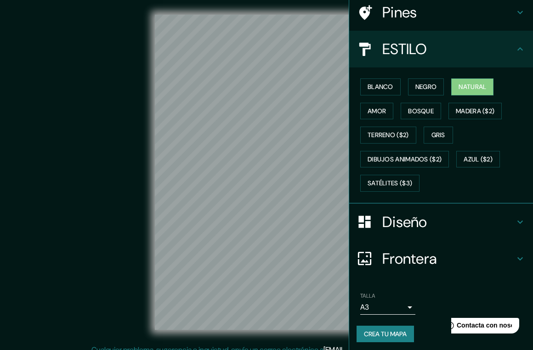
scroll to position [73, 0]
click at [386, 332] on button "CREA TU MAPA" at bounding box center [384, 334] width 57 height 17
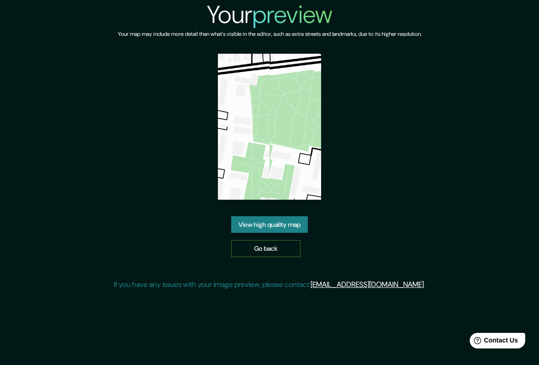
click at [274, 243] on link "Go back" at bounding box center [265, 248] width 69 height 17
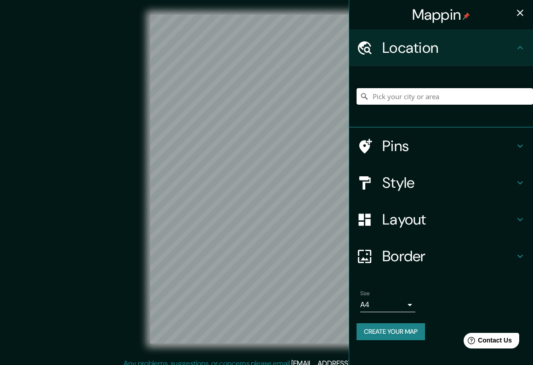
click at [428, 88] on input "Pick your city or area" at bounding box center [444, 96] width 176 height 17
paste input "[STREET_ADDRESS]"
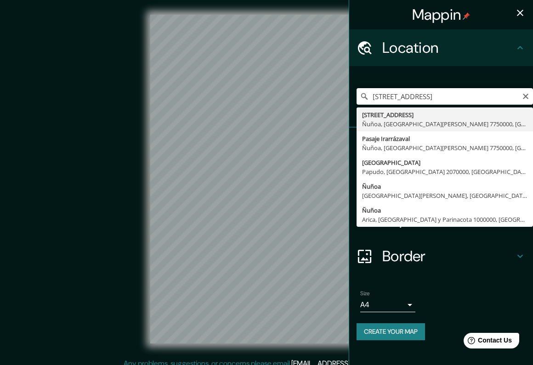
type input "[STREET_ADDRESS][PERSON_NAME]"
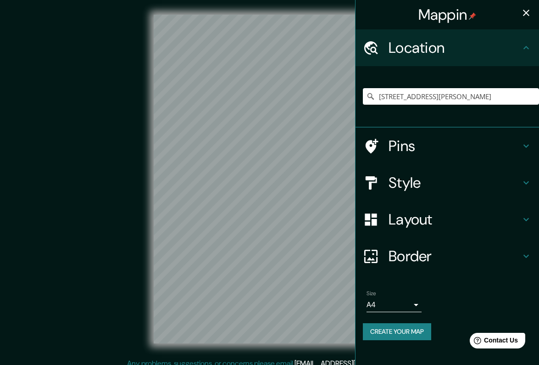
click at [380, 303] on body "Mappin Location Avenida Irarrázaval 4633, Ñuñoa, Región Metropolitana de Santia…" at bounding box center [269, 182] width 539 height 365
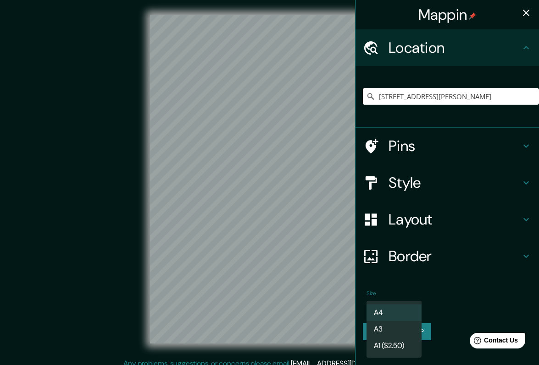
click at [389, 327] on li "A3" at bounding box center [394, 329] width 55 height 17
type input "a4"
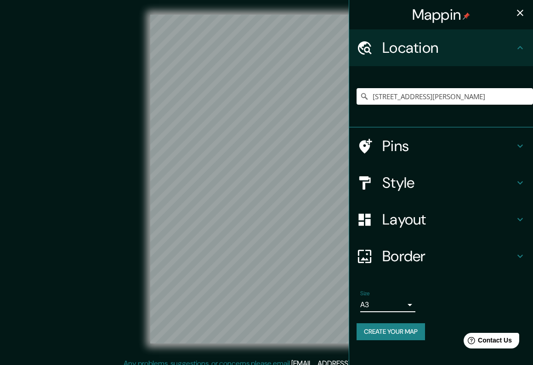
click at [396, 176] on h4 "Style" at bounding box center [448, 183] width 132 height 18
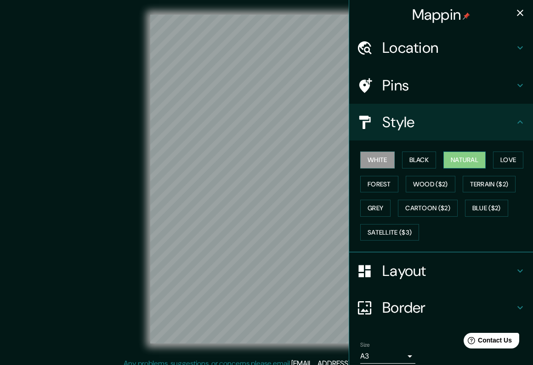
click at [465, 155] on button "Natural" at bounding box center [464, 159] width 42 height 17
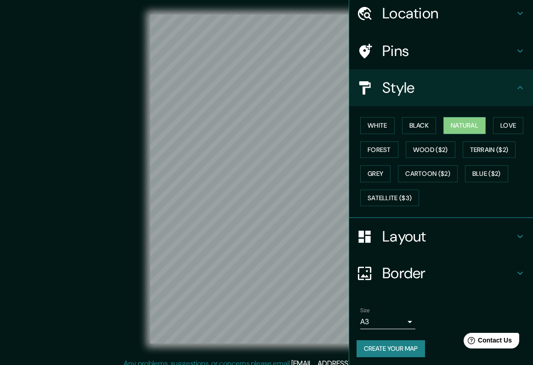
scroll to position [34, 0]
click at [392, 346] on button "Create your map" at bounding box center [390, 349] width 68 height 17
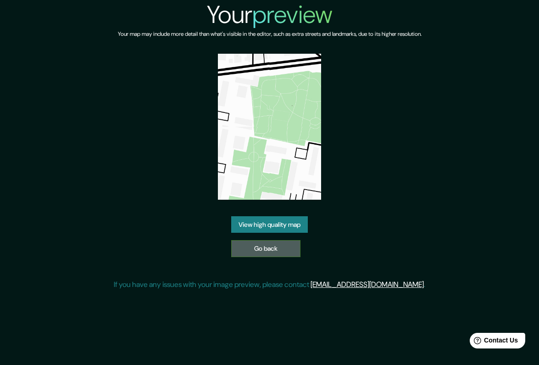
click at [274, 241] on link "Go back" at bounding box center [265, 248] width 69 height 17
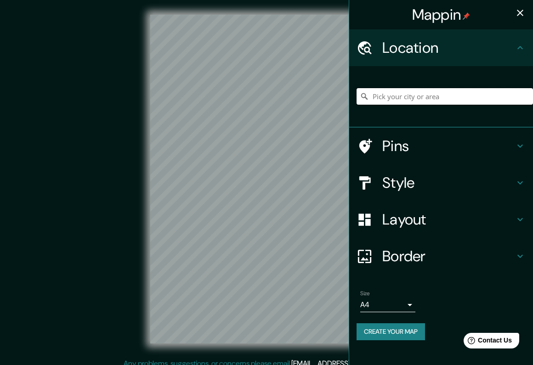
click at [406, 101] on input "Pick your city or area" at bounding box center [444, 96] width 176 height 17
paste input "[STREET_ADDRESS]"
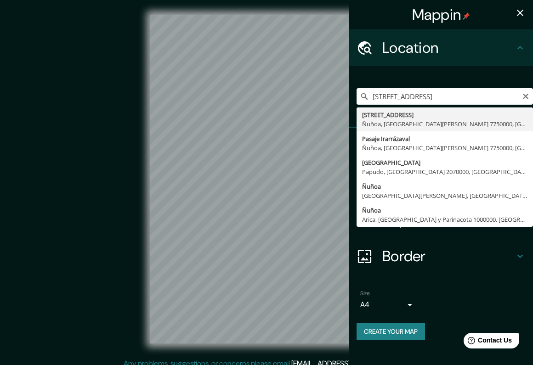
type input "[STREET_ADDRESS][PERSON_NAME]"
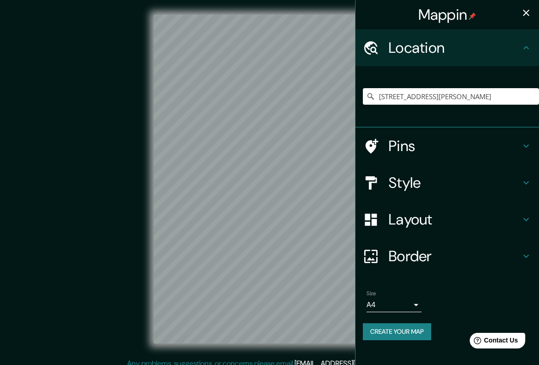
click at [377, 304] on body "Mappin Location Avenida Irarrázaval 4633, Ñuñoa, Región Metropolitana de Santia…" at bounding box center [269, 182] width 539 height 365
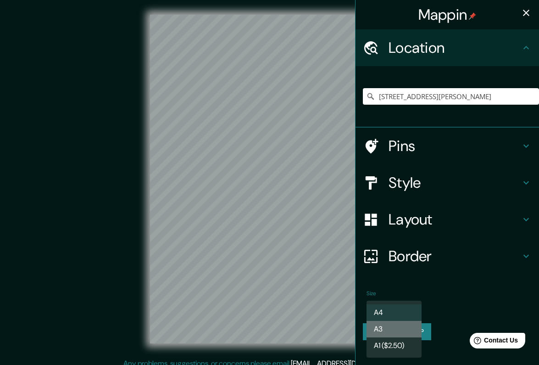
click at [381, 327] on li "A3" at bounding box center [394, 329] width 55 height 17
type input "a4"
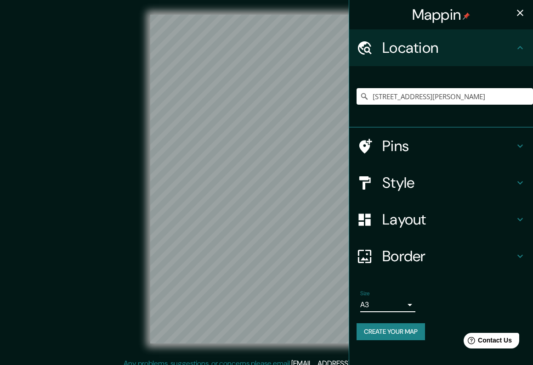
click at [408, 182] on h4 "Style" at bounding box center [448, 183] width 132 height 18
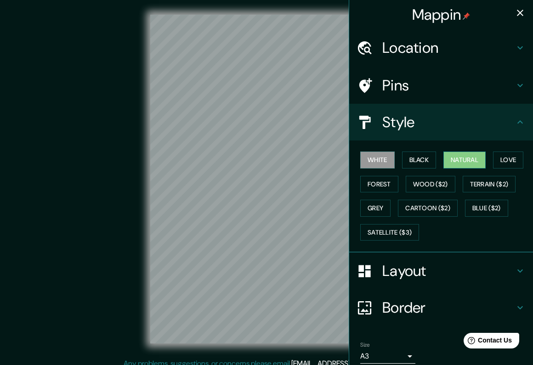
click at [458, 158] on button "Natural" at bounding box center [464, 159] width 42 height 17
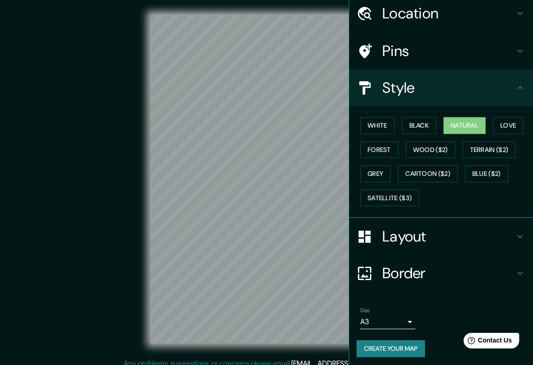
scroll to position [34, 0]
click at [378, 337] on div "Size A3 a4 Create your map" at bounding box center [440, 334] width 169 height 61
click at [379, 345] on button "Create your map" at bounding box center [390, 349] width 68 height 17
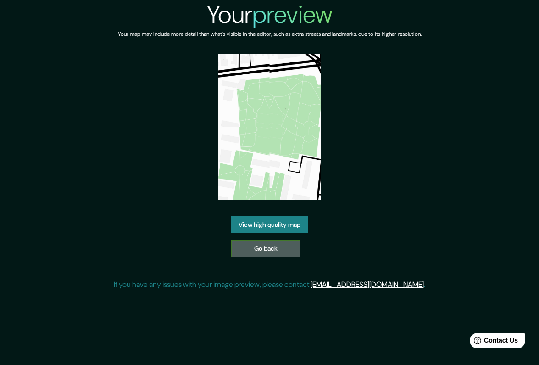
click at [263, 247] on link "Go back" at bounding box center [265, 248] width 69 height 17
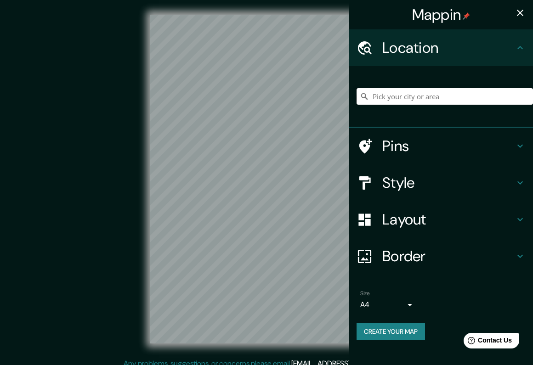
click at [390, 101] on input "Pick your city or area" at bounding box center [444, 96] width 176 height 17
paste input "[STREET_ADDRESS]"
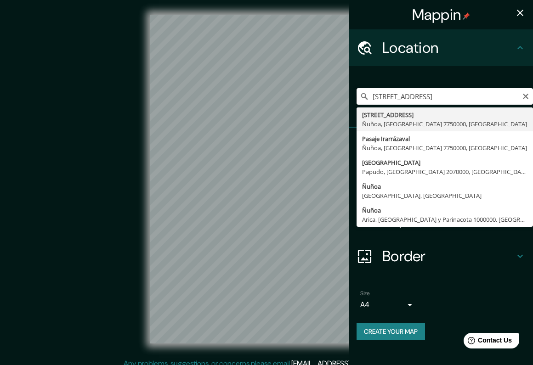
type input "[STREET_ADDRESS]"
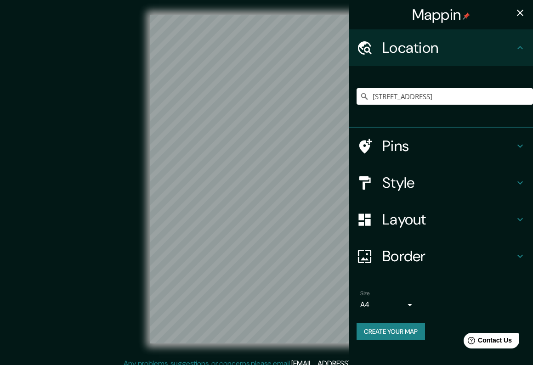
click at [406, 192] on div "Style" at bounding box center [441, 182] width 184 height 37
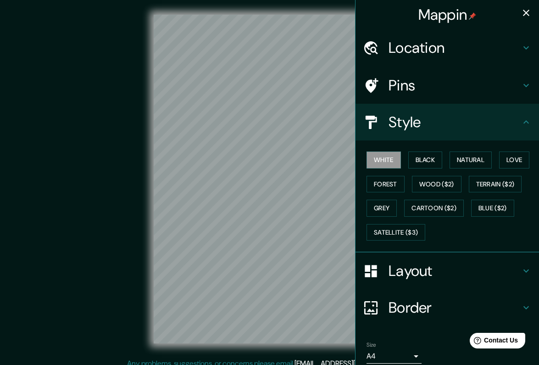
click at [369, 349] on body "Mappin Location [STREET_ADDRESS] [STREET_ADDRESS] Pasaje Irarrázaval Ñuñoa, [GE…" at bounding box center [269, 182] width 539 height 365
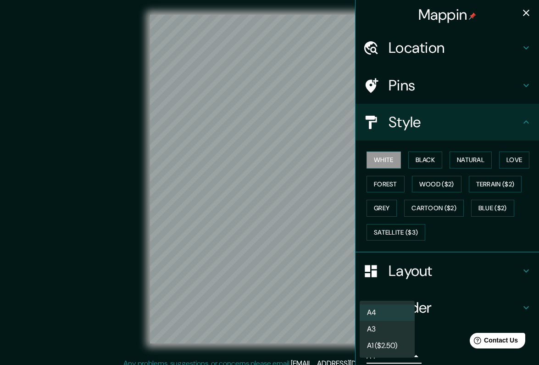
click at [386, 326] on li "A3" at bounding box center [387, 329] width 55 height 17
type input "a4"
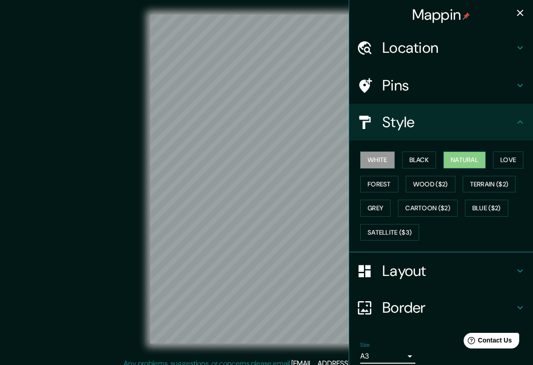
click at [460, 156] on button "Natural" at bounding box center [464, 159] width 42 height 17
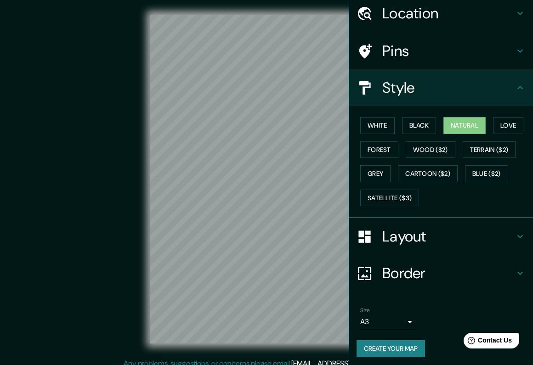
scroll to position [34, 0]
click at [384, 345] on button "Create your map" at bounding box center [390, 349] width 68 height 17
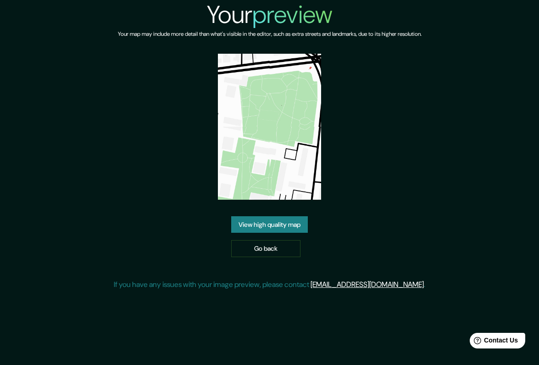
click at [267, 73] on img at bounding box center [269, 127] width 103 height 146
click at [269, 222] on link "View high quality map" at bounding box center [269, 224] width 77 height 17
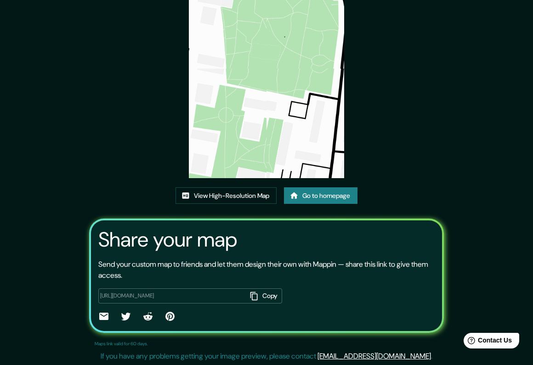
scroll to position [77, 0]
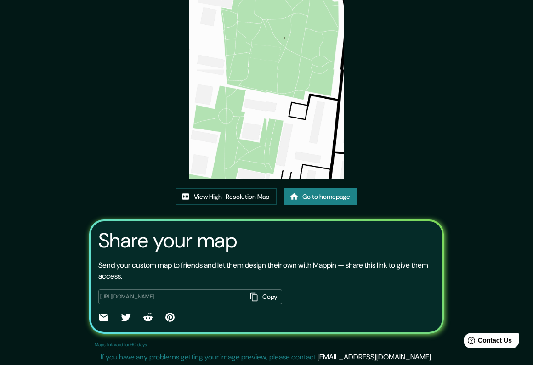
click at [247, 294] on button "Copy" at bounding box center [264, 296] width 36 height 15
click at [309, 195] on link "Go to homepage" at bounding box center [320, 196] width 73 height 17
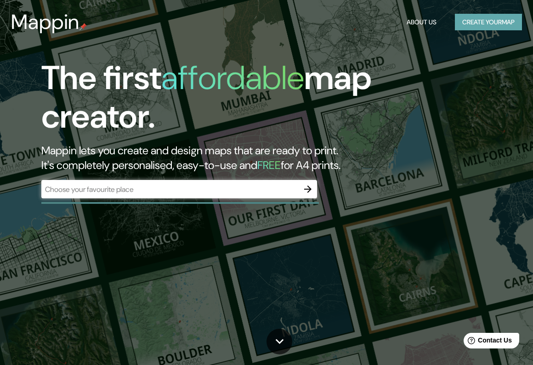
click at [461, 22] on button "Create your map" at bounding box center [487, 22] width 67 height 17
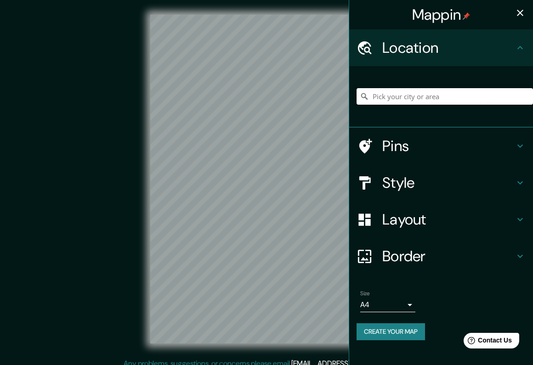
click at [401, 99] on input "Pick your city or area" at bounding box center [444, 96] width 176 height 17
paste input "Avenida Irarrázaval 4633 Ñuñoa Chile"
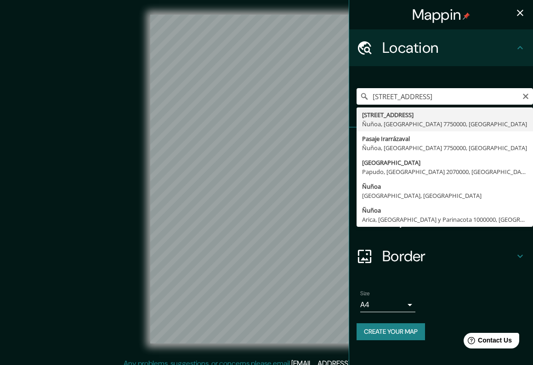
type input "Avenida Irarrázaval 4633, Ñuñoa, Región Metropolitana de Santiago 7750000, Chile"
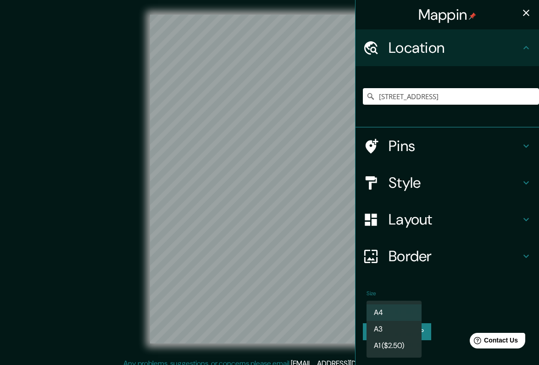
click at [401, 300] on body "Mappin Location Avenida Irarrázaval 4633, Ñuñoa, Región Metropolitana de Santia…" at bounding box center [269, 182] width 539 height 365
click at [406, 328] on li "A3" at bounding box center [394, 329] width 55 height 17
type input "a4"
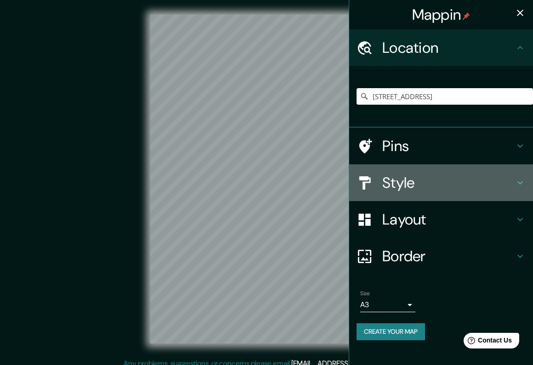
click at [444, 191] on div "Style" at bounding box center [441, 182] width 184 height 37
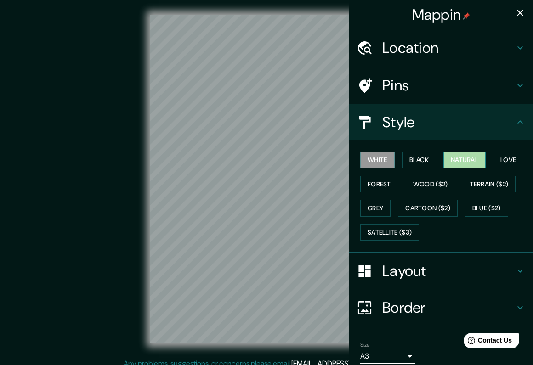
click at [466, 160] on button "Natural" at bounding box center [464, 159] width 42 height 17
click at [494, 163] on button "Love" at bounding box center [508, 159] width 30 height 17
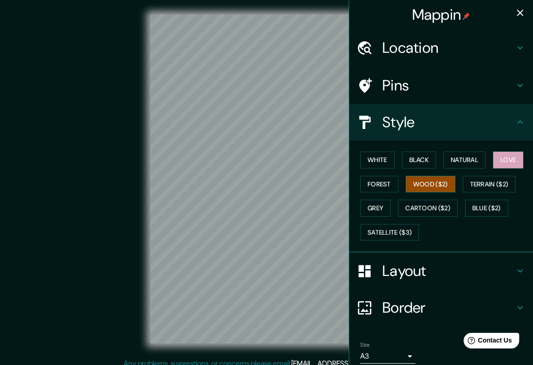
click at [415, 184] on button "Wood ($2)" at bounding box center [430, 184] width 50 height 17
click at [342, 175] on div "Mappin Location Avenida Irarrázaval 4633, Ñuñoa, Región Metropolitana de Santia…" at bounding box center [266, 186] width 533 height 373
click at [469, 181] on button "Terrain ($2)" at bounding box center [488, 184] width 53 height 17
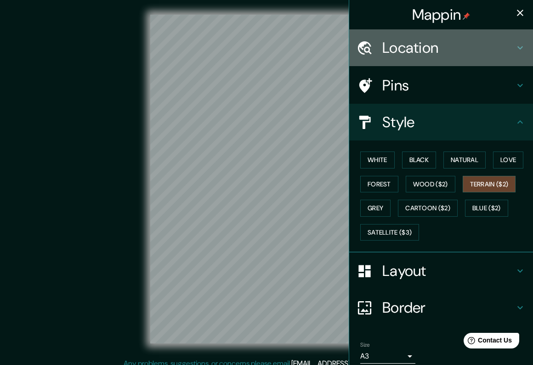
click at [426, 37] on div "Location" at bounding box center [441, 47] width 184 height 37
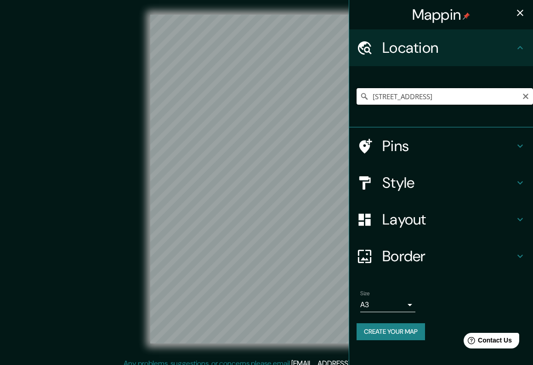
click at [450, 93] on input "Avenida Irarrázaval 4633, Ñuñoa, Región Metropolitana de Santiago 7750000, Chile" at bounding box center [444, 96] width 176 height 17
click at [515, 95] on input "Avenida Irarrázaval 4633, Ñuñoa, Región Metropolitana de Santiago 7750000, Chile" at bounding box center [444, 96] width 176 height 17
drag, startPoint x: 516, startPoint y: 97, endPoint x: 524, endPoint y: 101, distance: 9.0
click at [524, 101] on input "Avenida Irarrázaval 4633, Ñuñoa, Región Metropolitana de Santiago 7750000, Chile" at bounding box center [444, 96] width 176 height 17
click at [516, 96] on input "Avenida Irarrázaval 4633, Ñuñoa, Región Metropolitana de Santiago 7750000, Chile" at bounding box center [444, 96] width 176 height 17
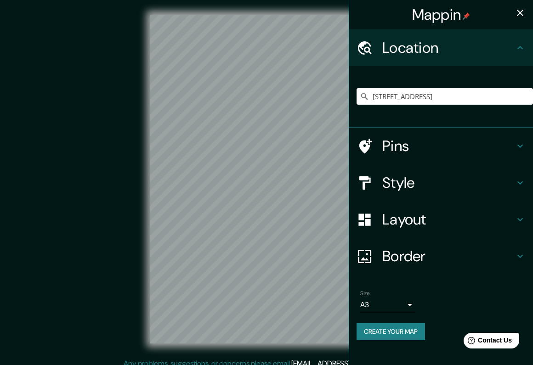
click at [471, 176] on h4 "Style" at bounding box center [448, 183] width 132 height 18
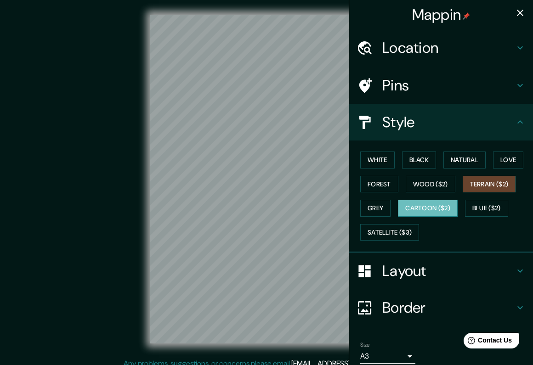
click at [445, 206] on button "Cartoon ($2)" at bounding box center [428, 208] width 60 height 17
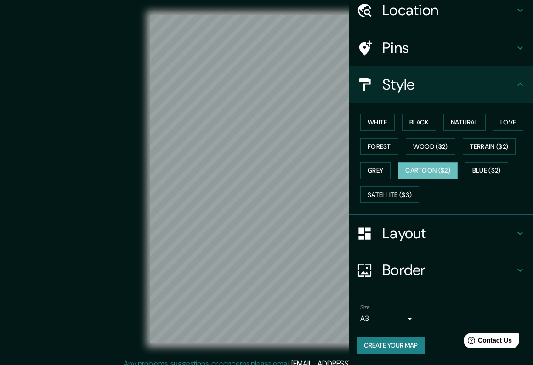
scroll to position [41, 0]
click at [397, 343] on button "Create your map" at bounding box center [390, 345] width 68 height 17
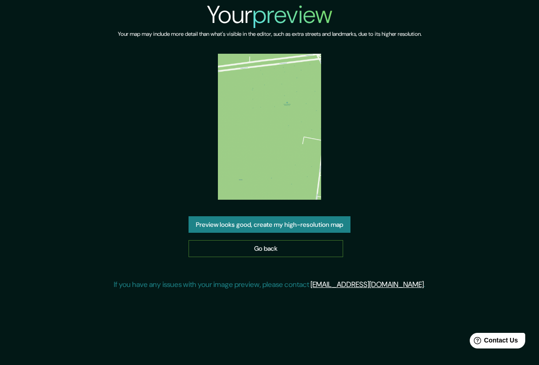
click at [254, 247] on link "Go back" at bounding box center [266, 248] width 155 height 17
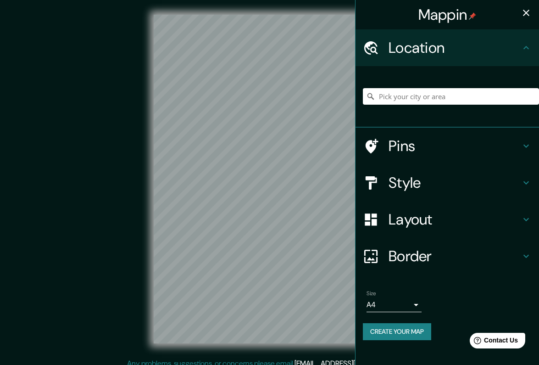
click at [382, 305] on body "Mappin Location Pins Style Layout Border Choose a border. Hint : you can make l…" at bounding box center [269, 182] width 539 height 365
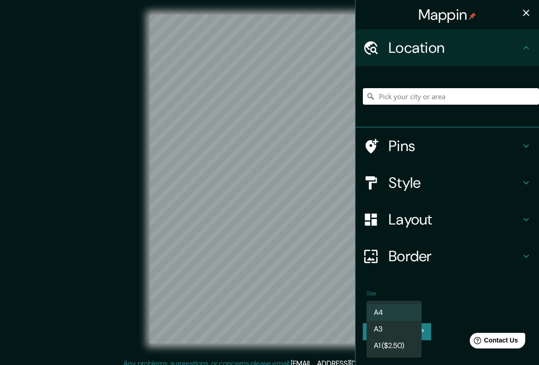
click at [384, 327] on li "A3" at bounding box center [394, 329] width 55 height 17
type input "a4"
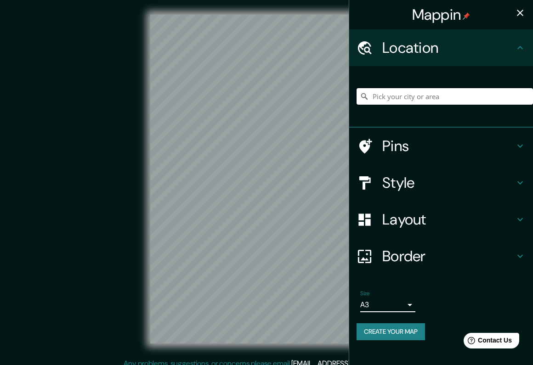
click at [414, 101] on input "Pick your city or area" at bounding box center [444, 96] width 176 height 17
paste input "[STREET_ADDRESS]"
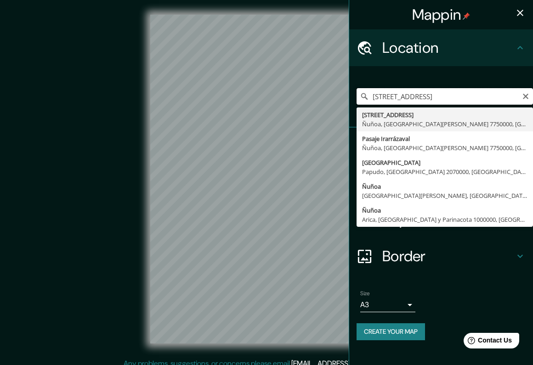
type input "[STREET_ADDRESS][PERSON_NAME]"
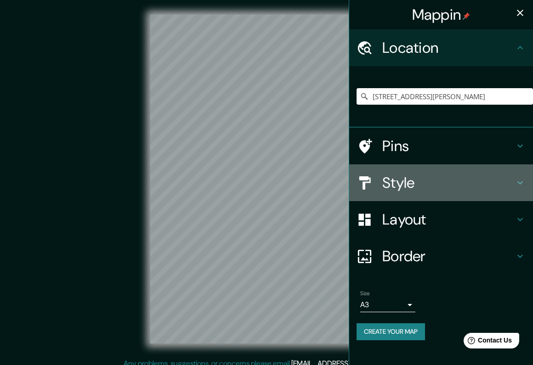
click at [413, 187] on h4 "Style" at bounding box center [448, 183] width 132 height 18
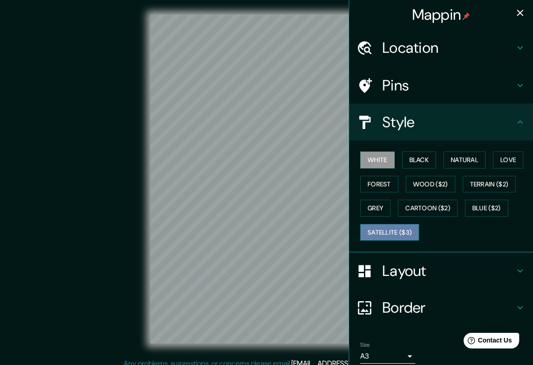
click at [390, 233] on button "Satellite ($3)" at bounding box center [389, 232] width 59 height 17
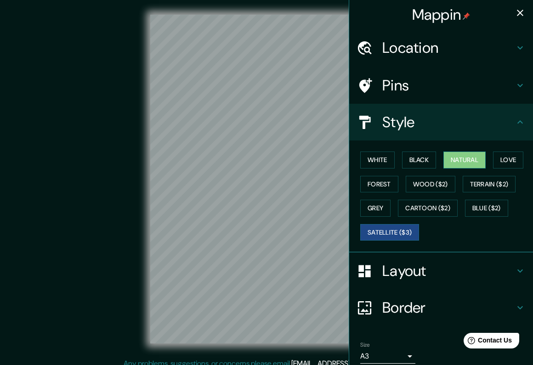
click at [467, 158] on button "Natural" at bounding box center [464, 159] width 42 height 17
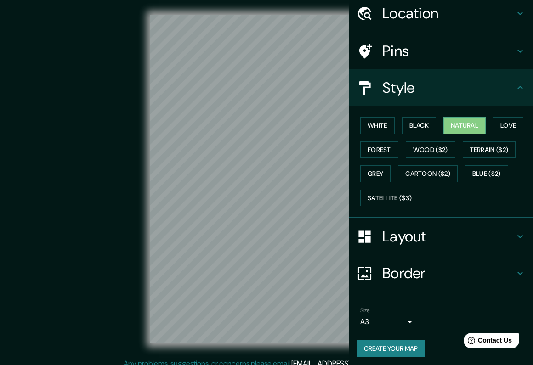
scroll to position [34, 0]
click at [387, 347] on button "Create your map" at bounding box center [390, 349] width 68 height 17
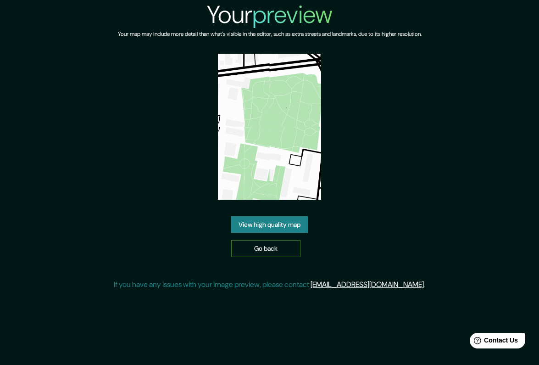
click at [264, 245] on link "Go back" at bounding box center [265, 248] width 69 height 17
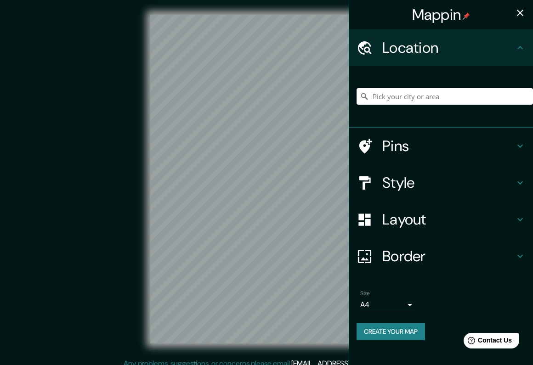
click at [418, 100] on input "Pick your city or area" at bounding box center [444, 96] width 176 height 17
paste input "Avenida Irarrázaval 4633 Ñuñoa Chile"
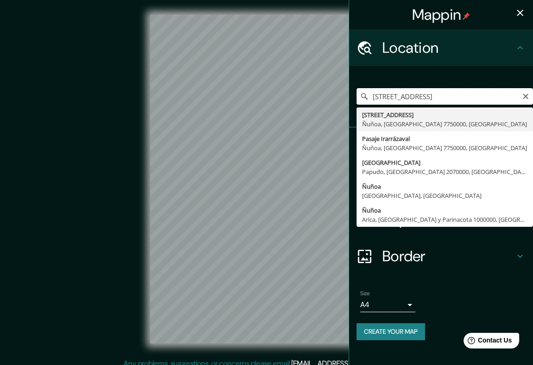
type input "Avenida Irarrázaval 4633, Ñuñoa, Región Metropolitana de Santiago 7750000, Chile"
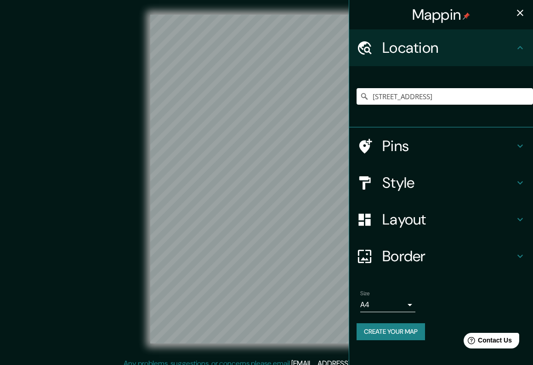
click at [388, 307] on body "Mappin Location Avenida Irarrázaval 4633, Ñuñoa, Región Metropolitana de Santia…" at bounding box center [266, 182] width 533 height 365
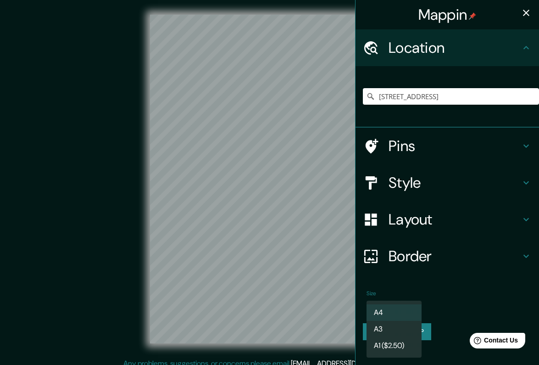
click at [387, 323] on li "A3" at bounding box center [394, 329] width 55 height 17
type input "a4"
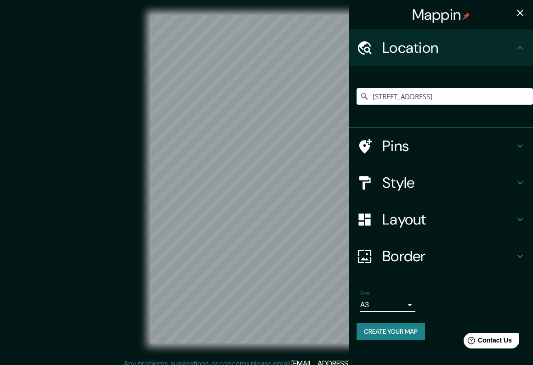
click at [449, 180] on h4 "Style" at bounding box center [448, 183] width 132 height 18
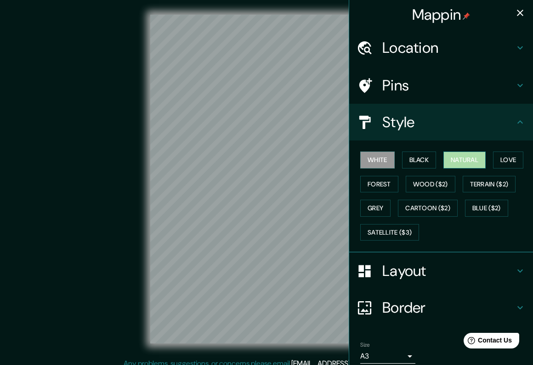
click at [459, 157] on button "Natural" at bounding box center [464, 159] width 42 height 17
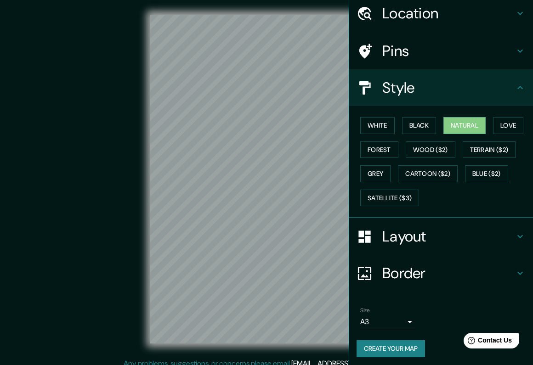
scroll to position [34, 0]
click at [378, 342] on button "Create your map" at bounding box center [390, 349] width 68 height 17
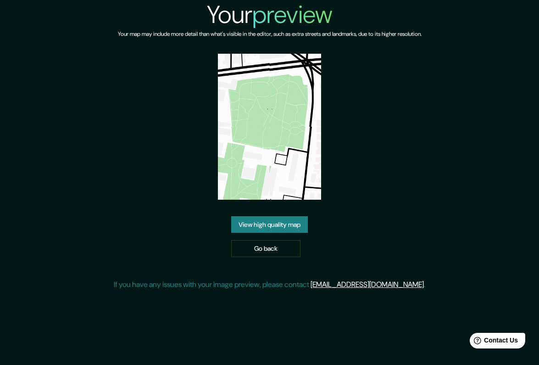
click at [276, 219] on link "View high quality map" at bounding box center [269, 224] width 77 height 17
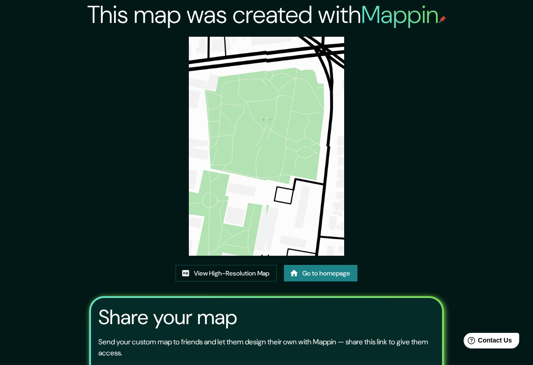
click at [253, 158] on img at bounding box center [266, 146] width 155 height 219
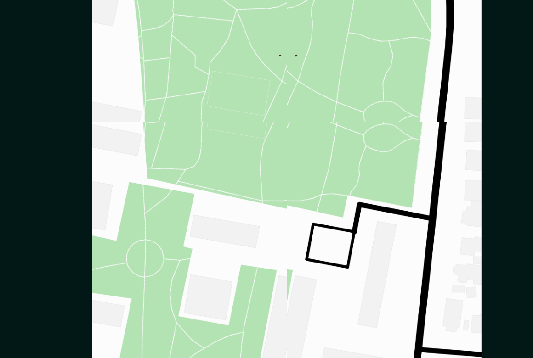
click at [191, 60] on img at bounding box center [267, 144] width 152 height 215
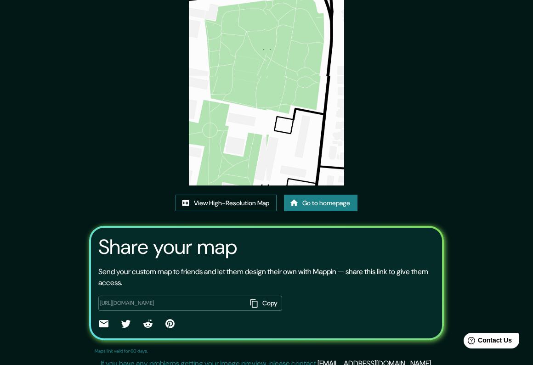
scroll to position [71, 0]
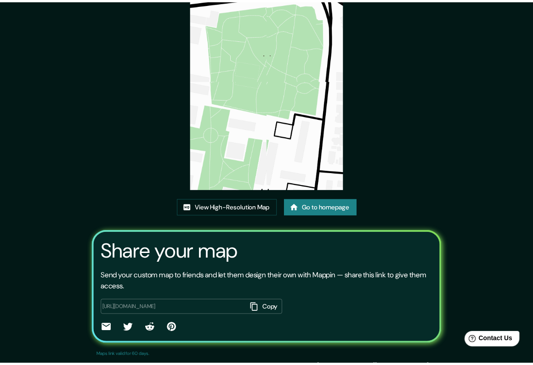
scroll to position [67, 0]
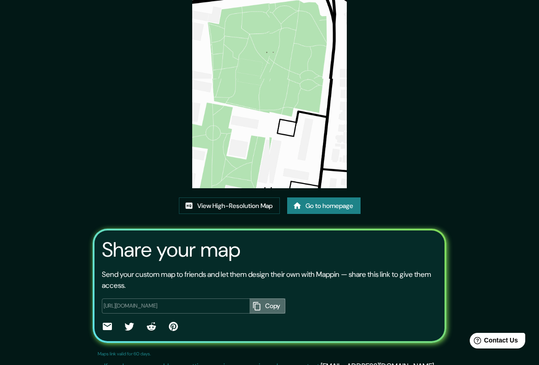
click at [259, 303] on button "Copy" at bounding box center [268, 305] width 36 height 15
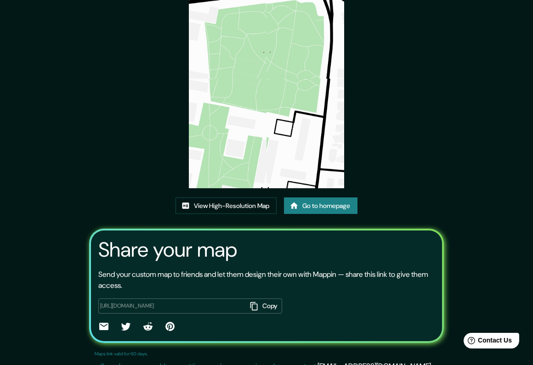
click at [323, 210] on link "Go to homepage" at bounding box center [320, 205] width 73 height 17
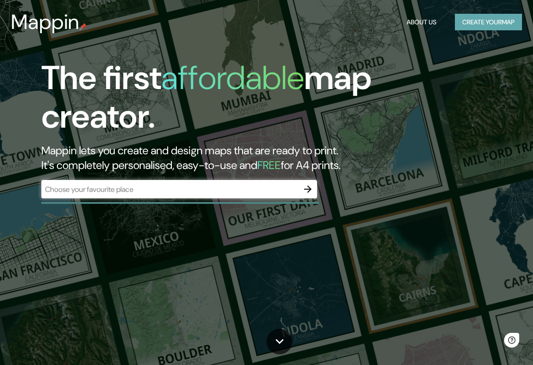
click at [454, 23] on button "Create your map" at bounding box center [487, 22] width 67 height 17
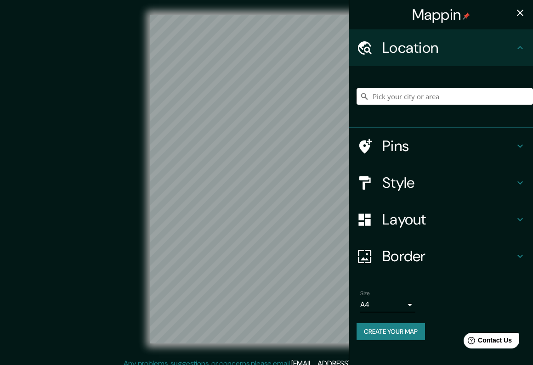
click at [382, 102] on input "Pick your city or area" at bounding box center [444, 96] width 176 height 17
paste input "[STREET_ADDRESS]"
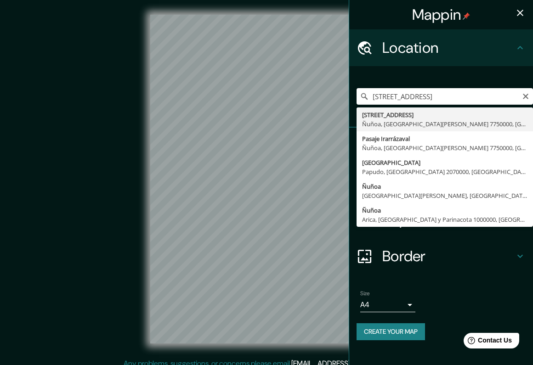
type input "[STREET_ADDRESS][PERSON_NAME]"
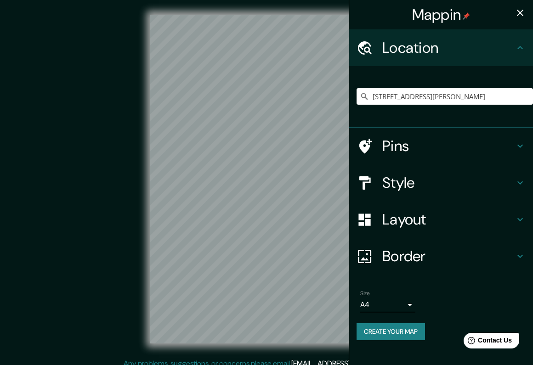
click at [447, 194] on div "Style" at bounding box center [441, 182] width 184 height 37
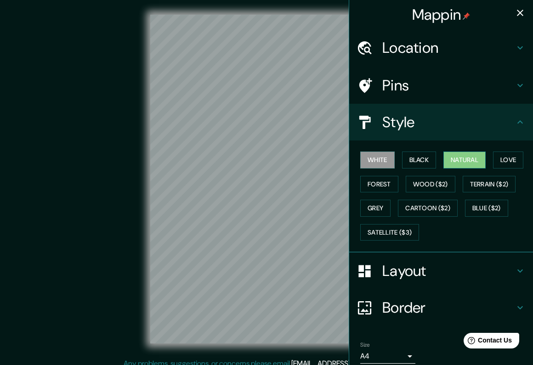
click at [473, 161] on button "Natural" at bounding box center [464, 159] width 42 height 17
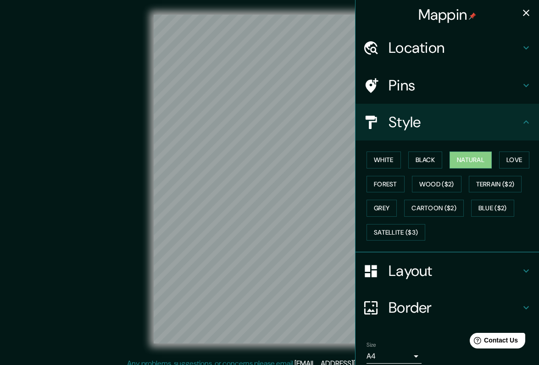
click at [379, 349] on body "Mappin Location Avenida Irarrázaval 4633, Ñuñoa, Región Metropolitana de Santia…" at bounding box center [269, 182] width 539 height 365
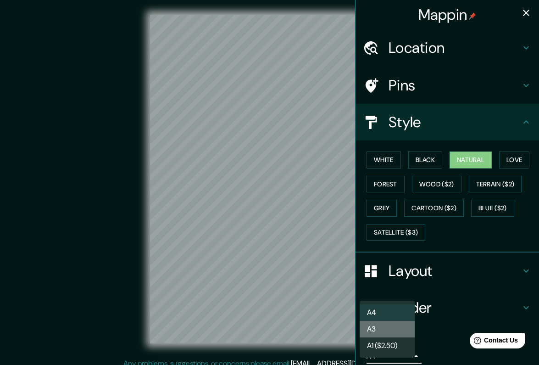
click at [381, 326] on li "A3" at bounding box center [387, 329] width 55 height 17
type input "a4"
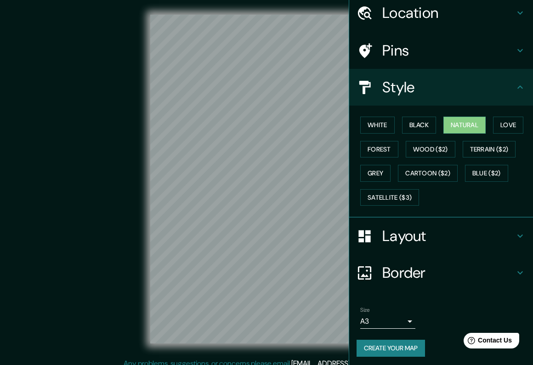
scroll to position [34, 0]
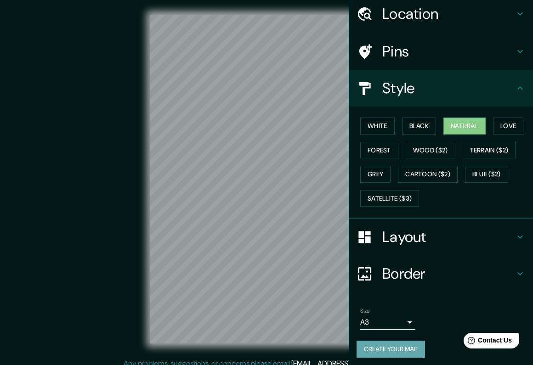
click at [385, 341] on button "Create your map" at bounding box center [390, 349] width 68 height 17
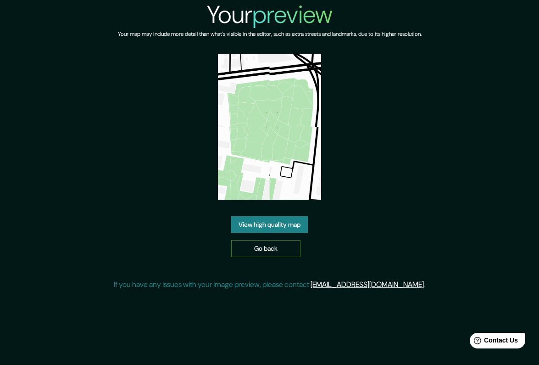
click at [269, 246] on link "Go back" at bounding box center [265, 248] width 69 height 17
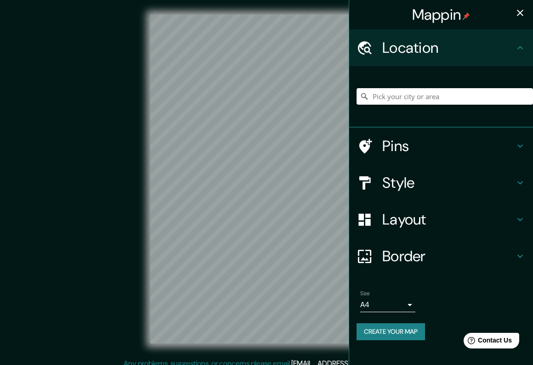
click at [387, 94] on input "Pick your city or area" at bounding box center [444, 96] width 176 height 17
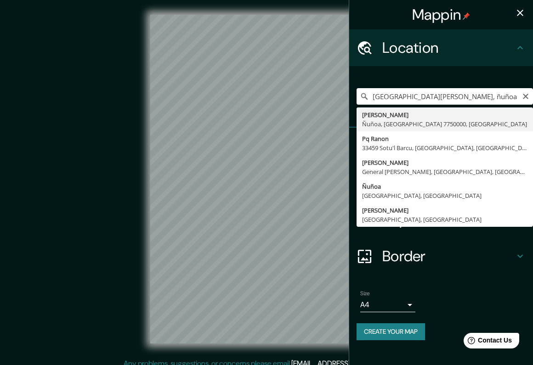
type input "[PERSON_NAME], Ñuñoa, [GEOGRAPHIC_DATA] 7750000, [GEOGRAPHIC_DATA]"
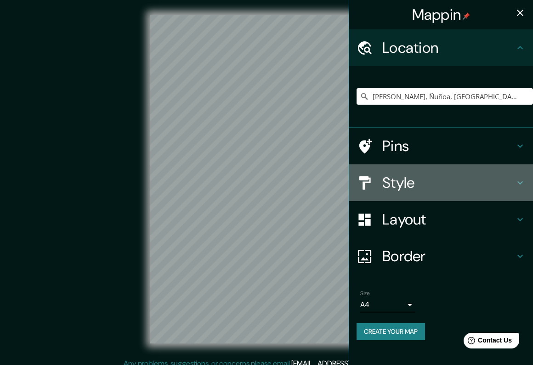
click at [426, 178] on h4 "Style" at bounding box center [448, 183] width 132 height 18
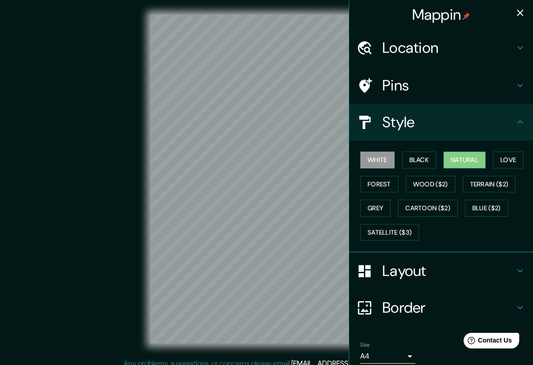
click at [461, 156] on button "Natural" at bounding box center [464, 159] width 42 height 17
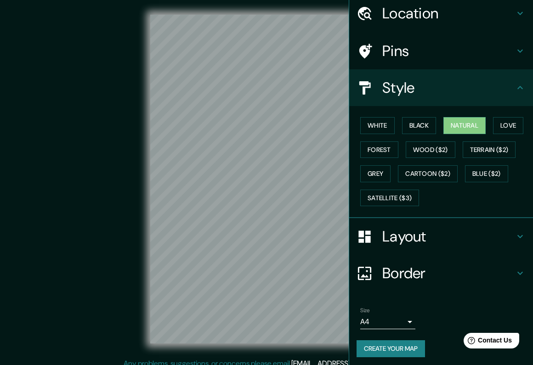
scroll to position [34, 0]
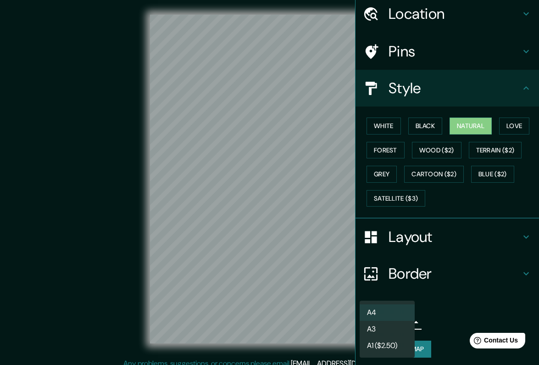
click at [373, 320] on body "Mappin Location [PERSON_NAME], [GEOGRAPHIC_DATA], [GEOGRAPHIC_DATA] 7750000, [G…" at bounding box center [269, 182] width 539 height 365
click at [378, 329] on li "A3" at bounding box center [387, 329] width 55 height 17
type input "a4"
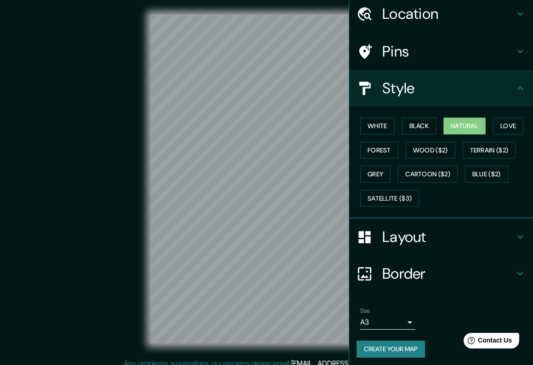
click at [397, 344] on button "Create your map" at bounding box center [390, 349] width 68 height 17
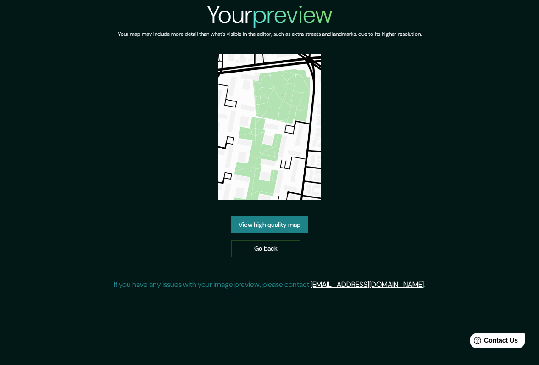
click at [272, 225] on link "View high quality map" at bounding box center [269, 224] width 77 height 17
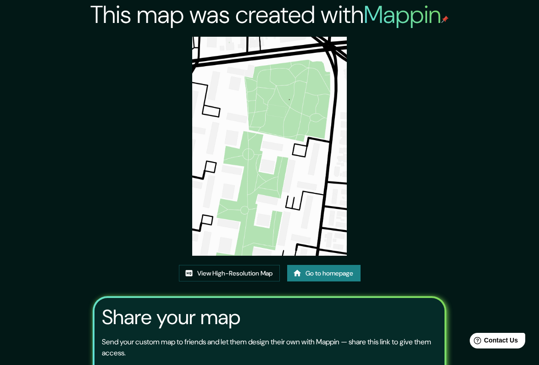
click at [262, 159] on img at bounding box center [269, 146] width 155 height 219
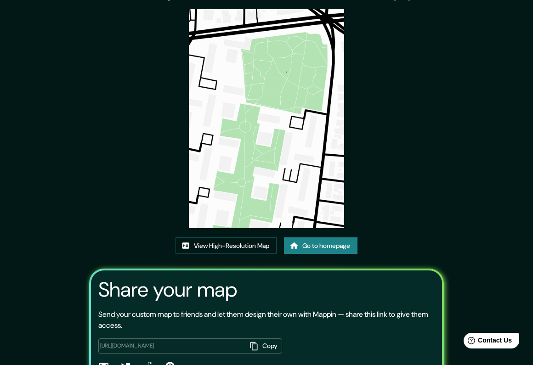
scroll to position [73, 0]
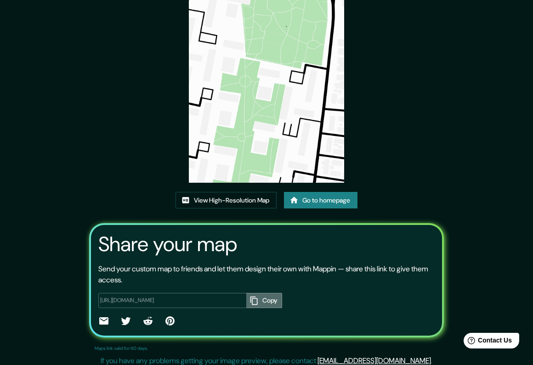
click at [254, 303] on button "Copy" at bounding box center [264, 300] width 36 height 15
click at [191, 194] on link "View High-Resolution Map" at bounding box center [225, 200] width 101 height 17
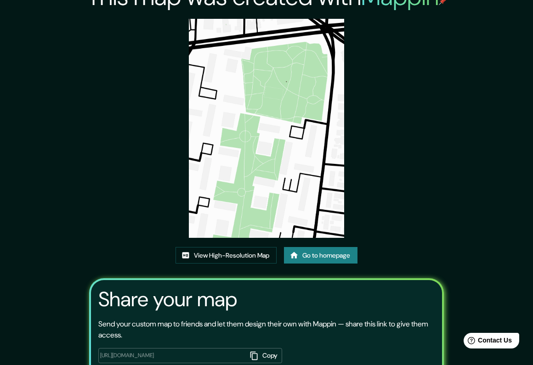
scroll to position [0, 0]
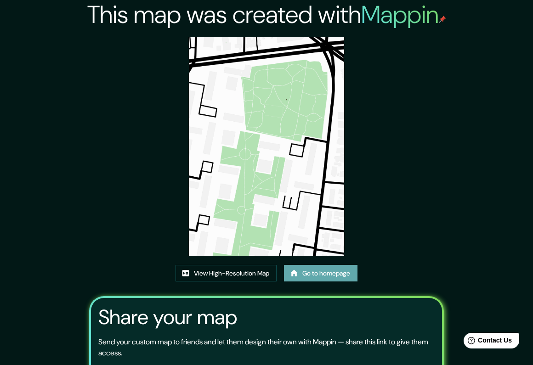
click at [312, 278] on link "Go to homepage" at bounding box center [320, 273] width 73 height 17
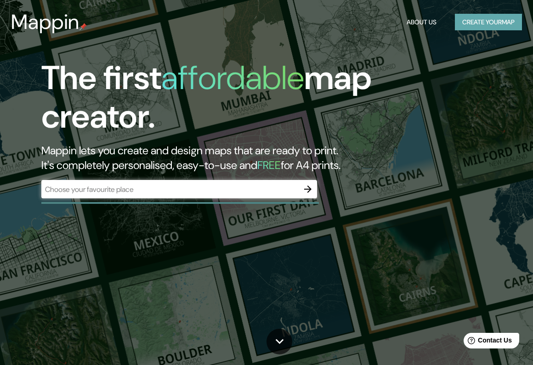
click at [504, 27] on button "Create your map" at bounding box center [487, 22] width 67 height 17
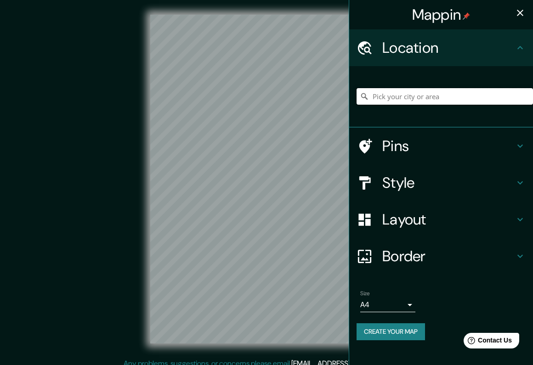
click at [408, 95] on input "Pick your city or area" at bounding box center [444, 96] width 176 height 17
paste input "[STREET_ADDRESS]"
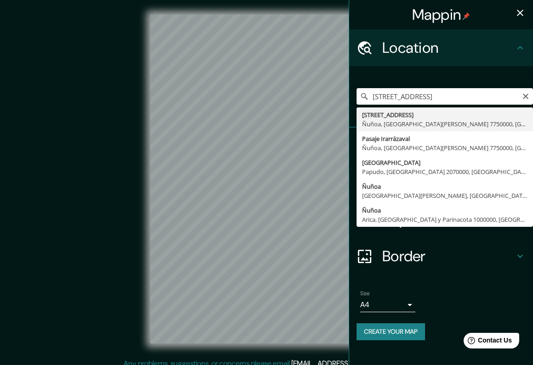
type input "[STREET_ADDRESS][PERSON_NAME]"
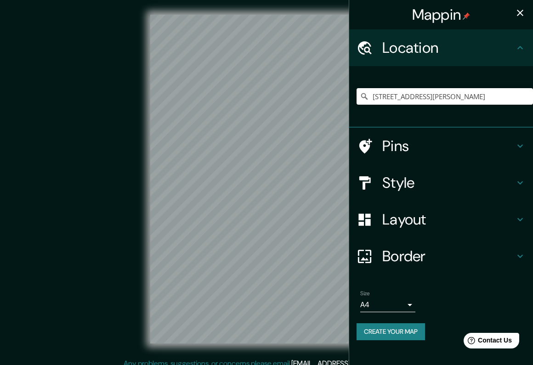
click at [386, 296] on body "Mappin Location [STREET_ADDRESS][PERSON_NAME] Pins Style Layout Border Choose a…" at bounding box center [266, 182] width 533 height 365
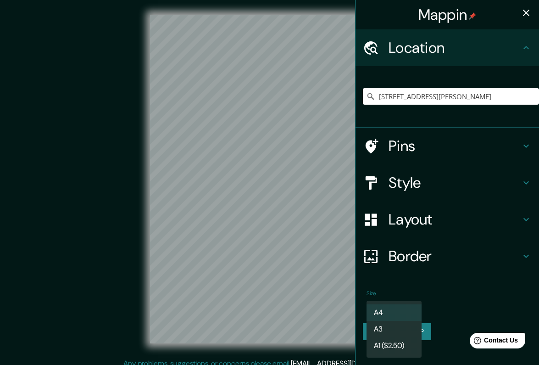
click at [373, 333] on li "A3" at bounding box center [394, 329] width 55 height 17
type input "a4"
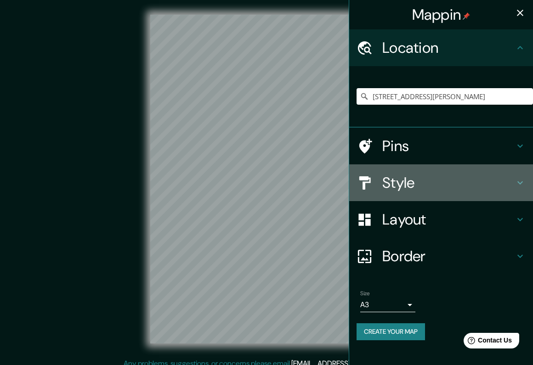
click at [436, 168] on div "Style" at bounding box center [441, 182] width 184 height 37
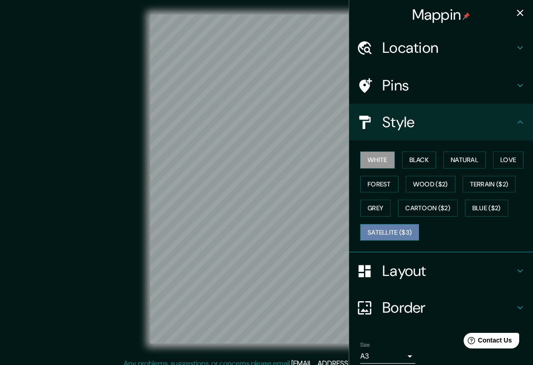
click at [407, 230] on button "Satellite ($3)" at bounding box center [389, 232] width 59 height 17
click at [143, 118] on div "© Mapbox © OpenStreetMap Improve this map © Maxar" at bounding box center [266, 179] width 479 height 329
drag, startPoint x: 143, startPoint y: 145, endPoint x: 141, endPoint y: 191, distance: 46.4
click at [140, 191] on div "© Mapbox © OpenStreetMap Improve this map © Maxar" at bounding box center [266, 179] width 479 height 329
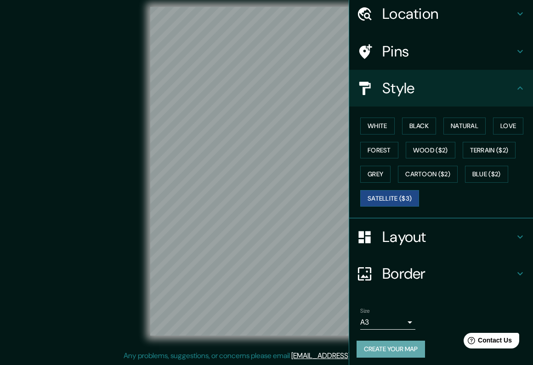
click at [384, 346] on button "Create your map" at bounding box center [390, 349] width 68 height 17
